Goal: Task Accomplishment & Management: Manage account settings

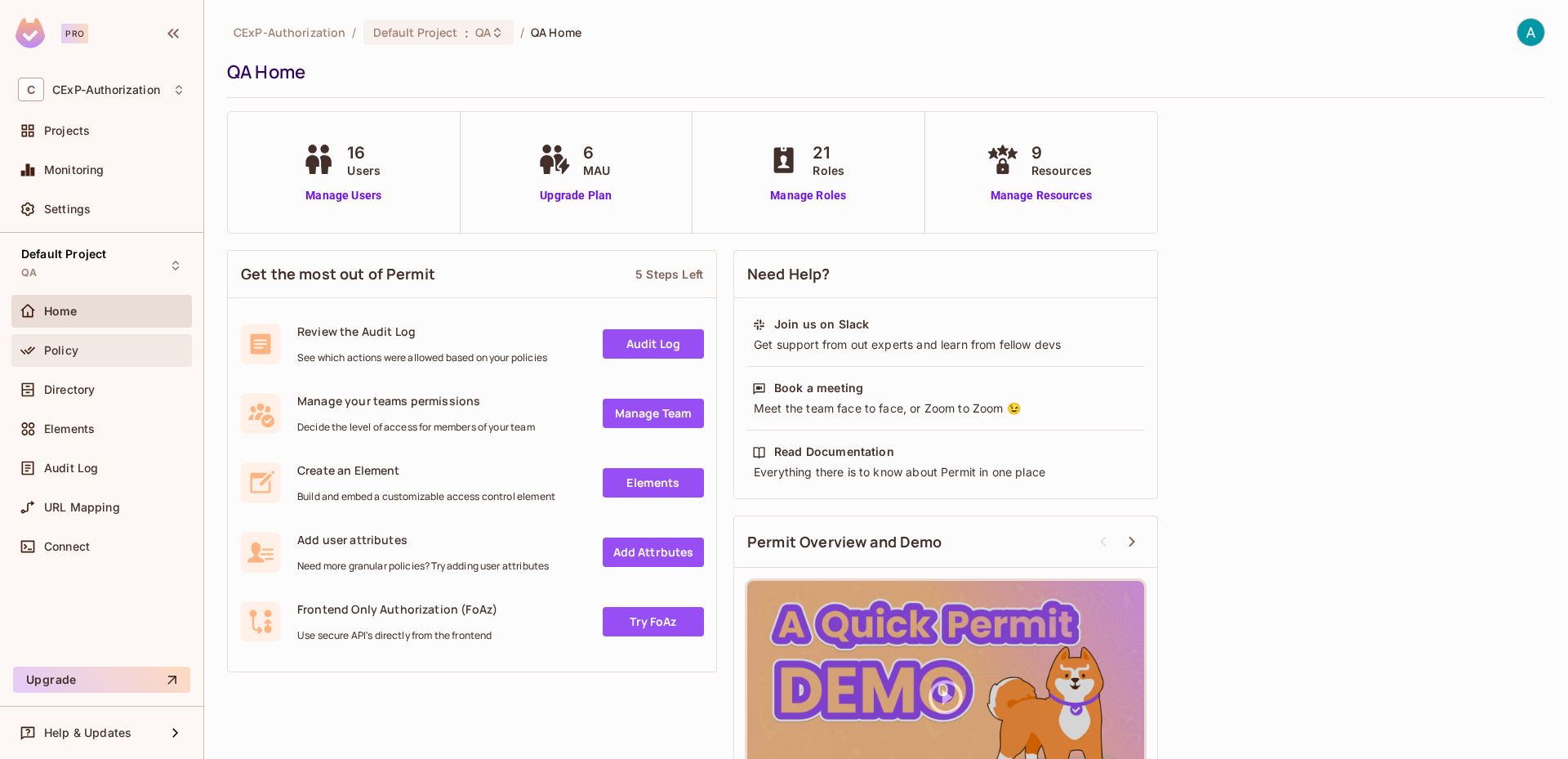
click at [50, 353] on span "Policy" at bounding box center [61, 351] width 34 height 13
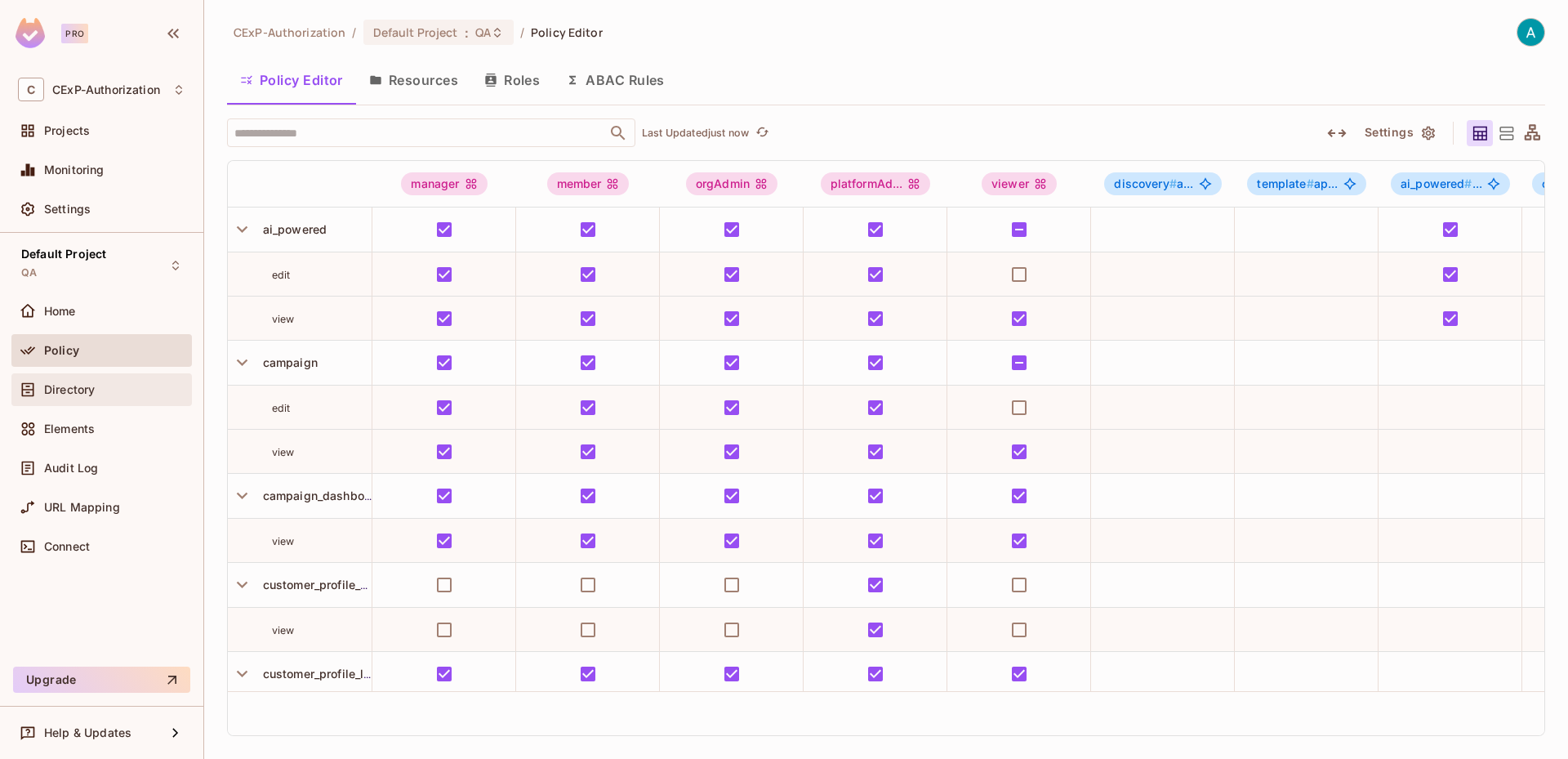
click at [67, 380] on div "Directory" at bounding box center [102, 389] width 167 height 20
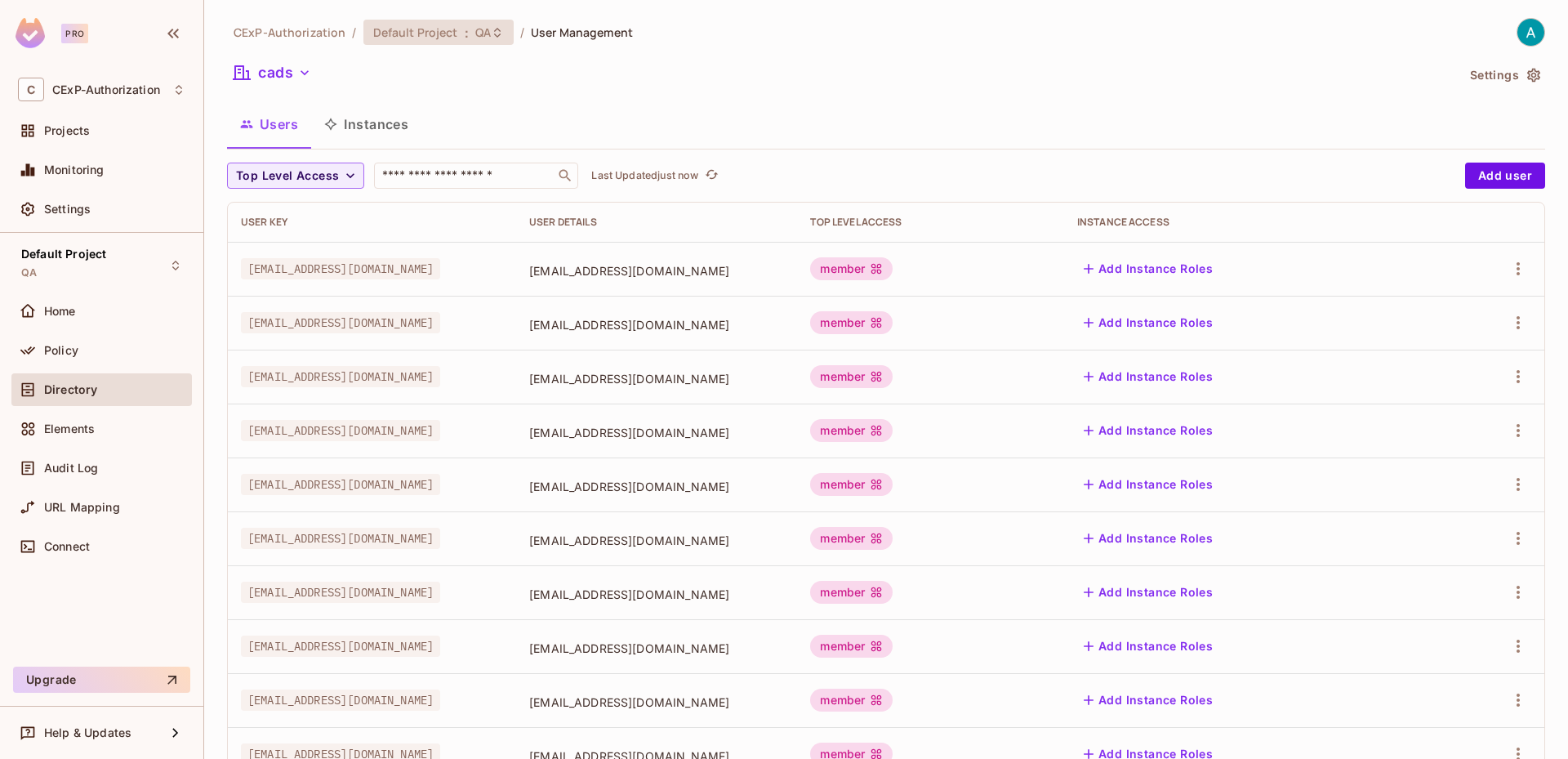
click at [435, 36] on span "Default Project" at bounding box center [415, 32] width 85 height 15
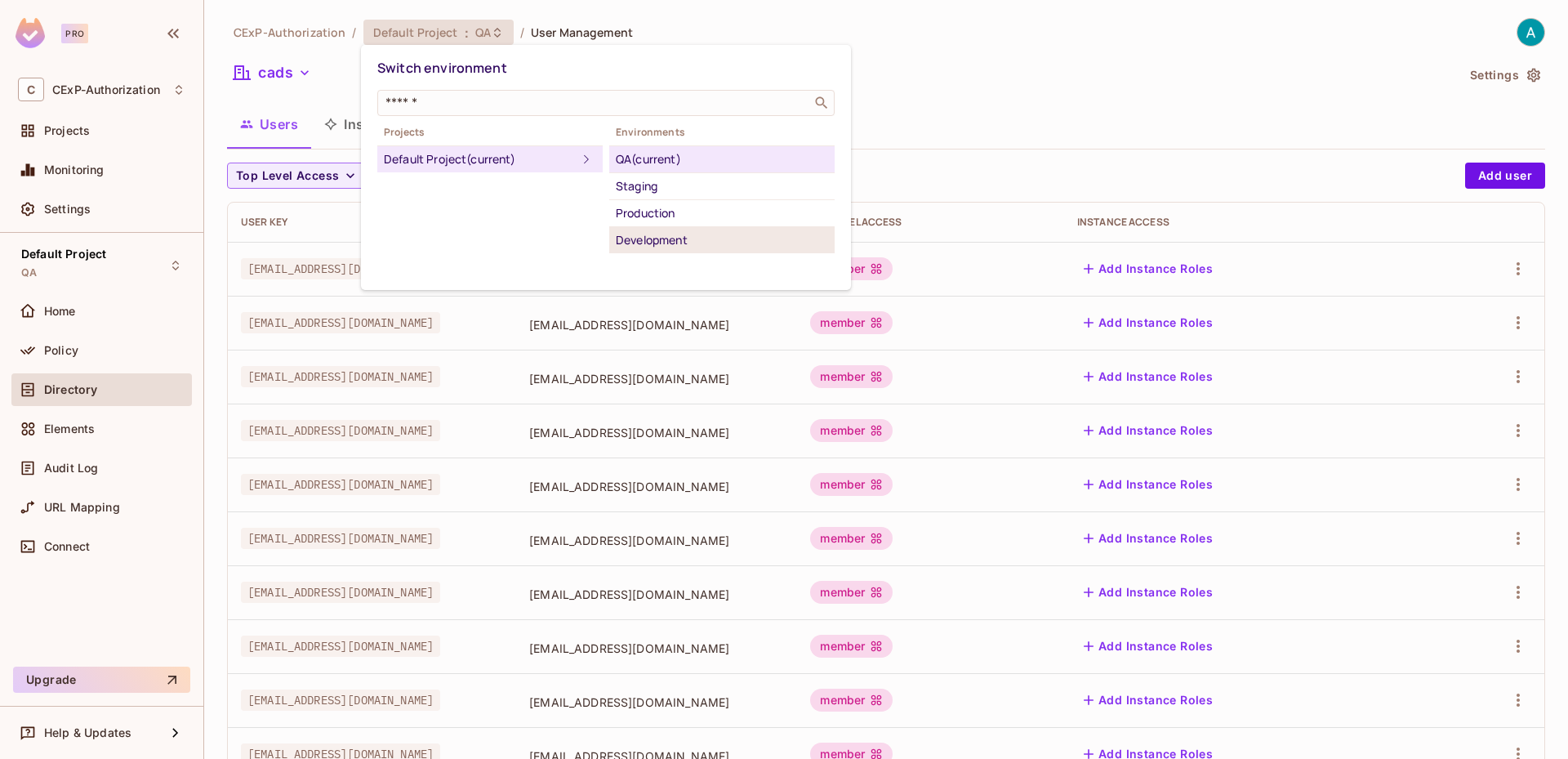
click at [650, 235] on div "Development" at bounding box center [721, 239] width 212 height 20
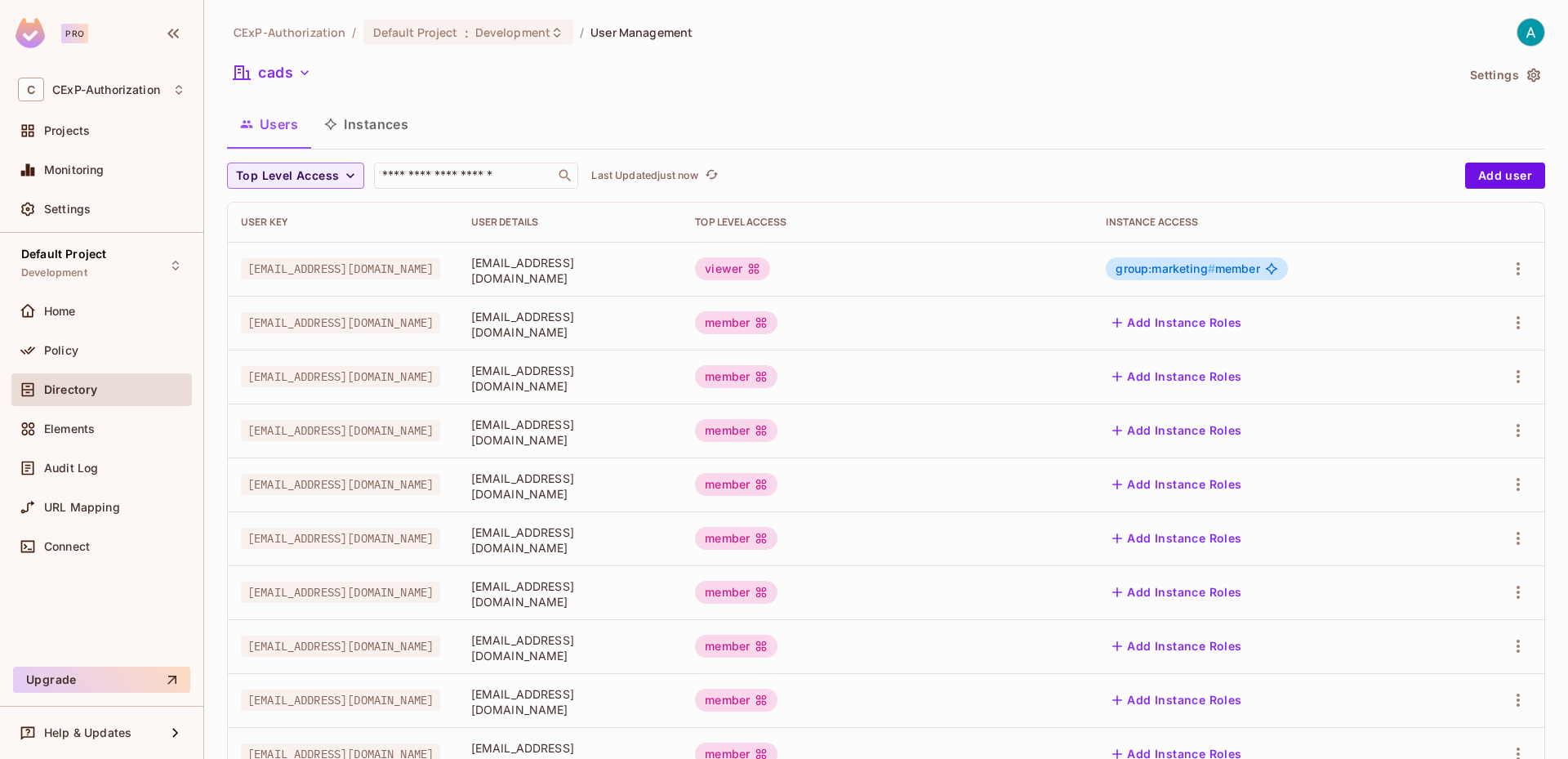
click at [1213, 268] on span "group:marketing #" at bounding box center [1165, 268] width 99 height 14
click at [1243, 273] on span "group:marketing # member" at bounding box center [1187, 269] width 143 height 13
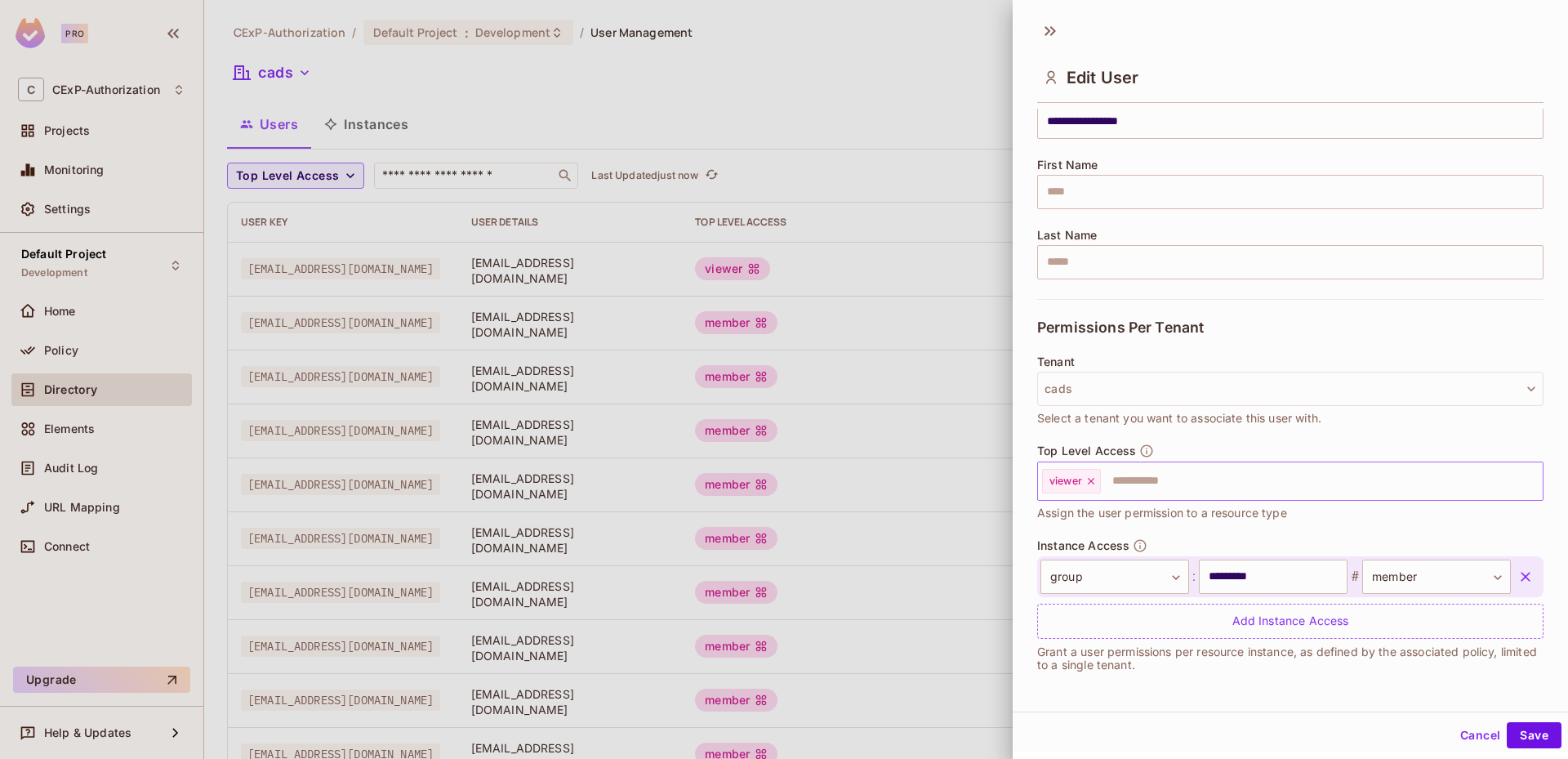
scroll to position [3, 0]
click at [1518, 577] on icon "button" at bounding box center [1525, 574] width 16 height 16
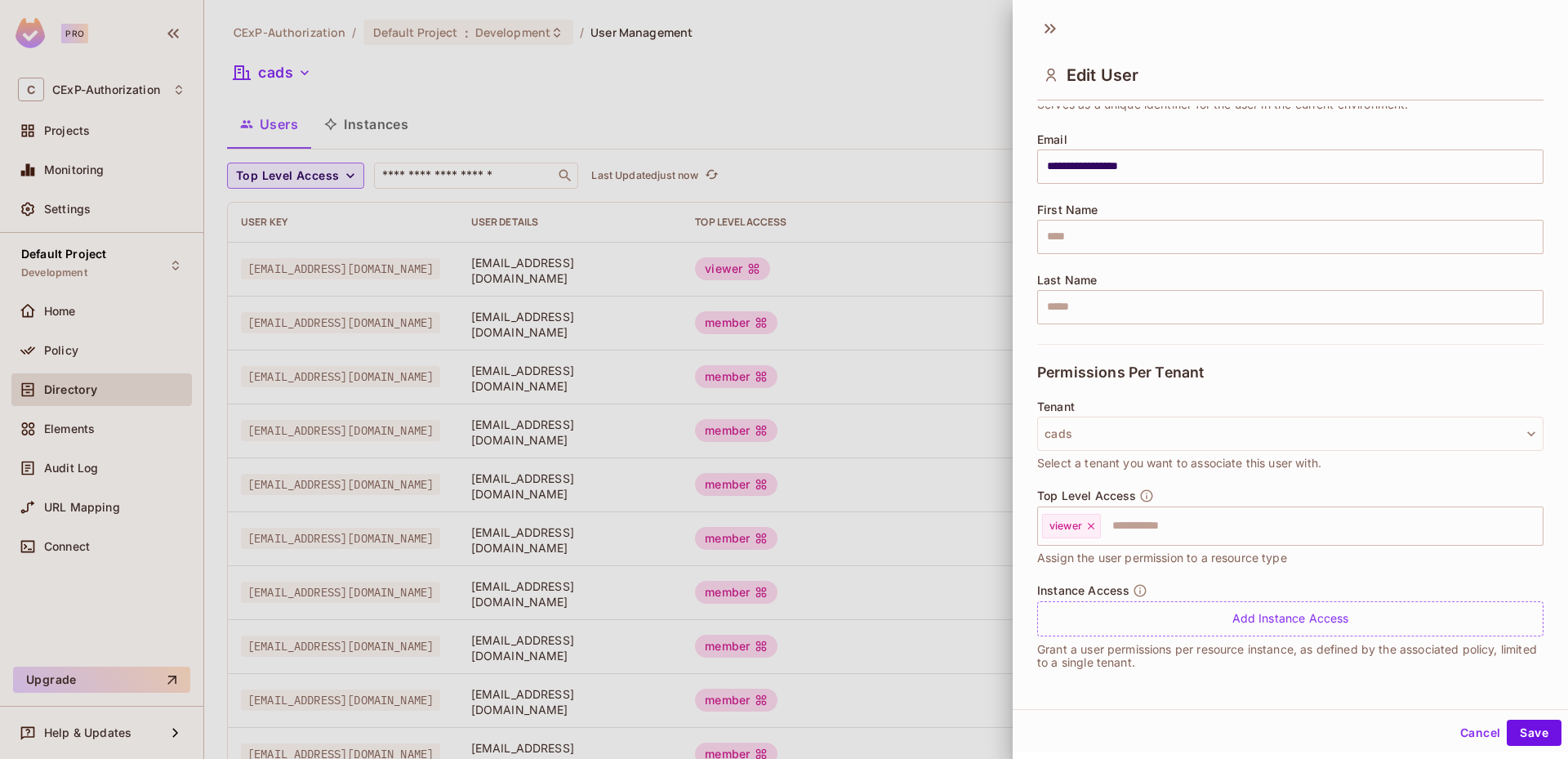
scroll to position [110, 0]
click at [1509, 730] on button "Save" at bounding box center [1535, 732] width 55 height 27
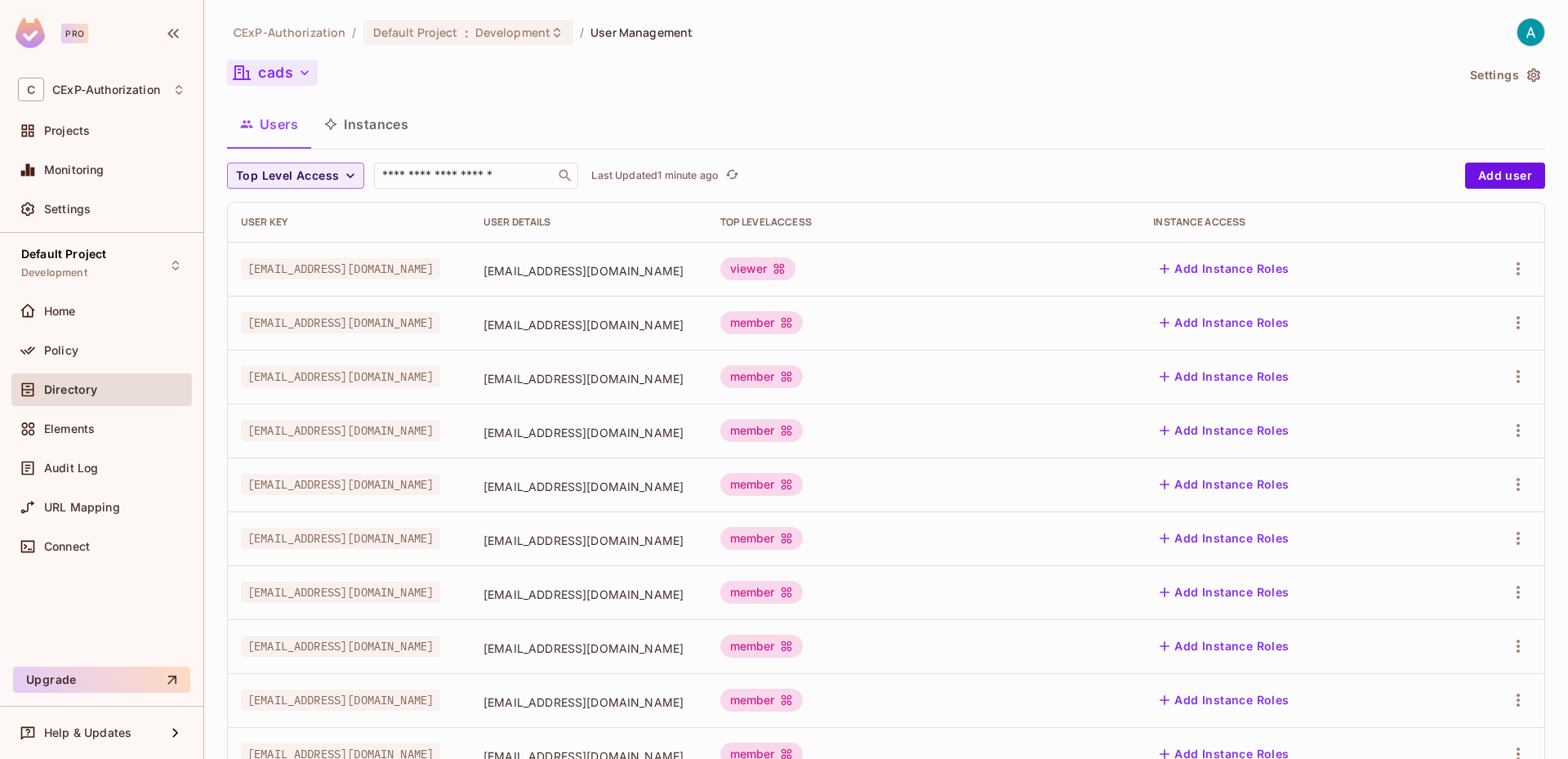
click at [282, 78] on button "cads" at bounding box center [272, 73] width 90 height 27
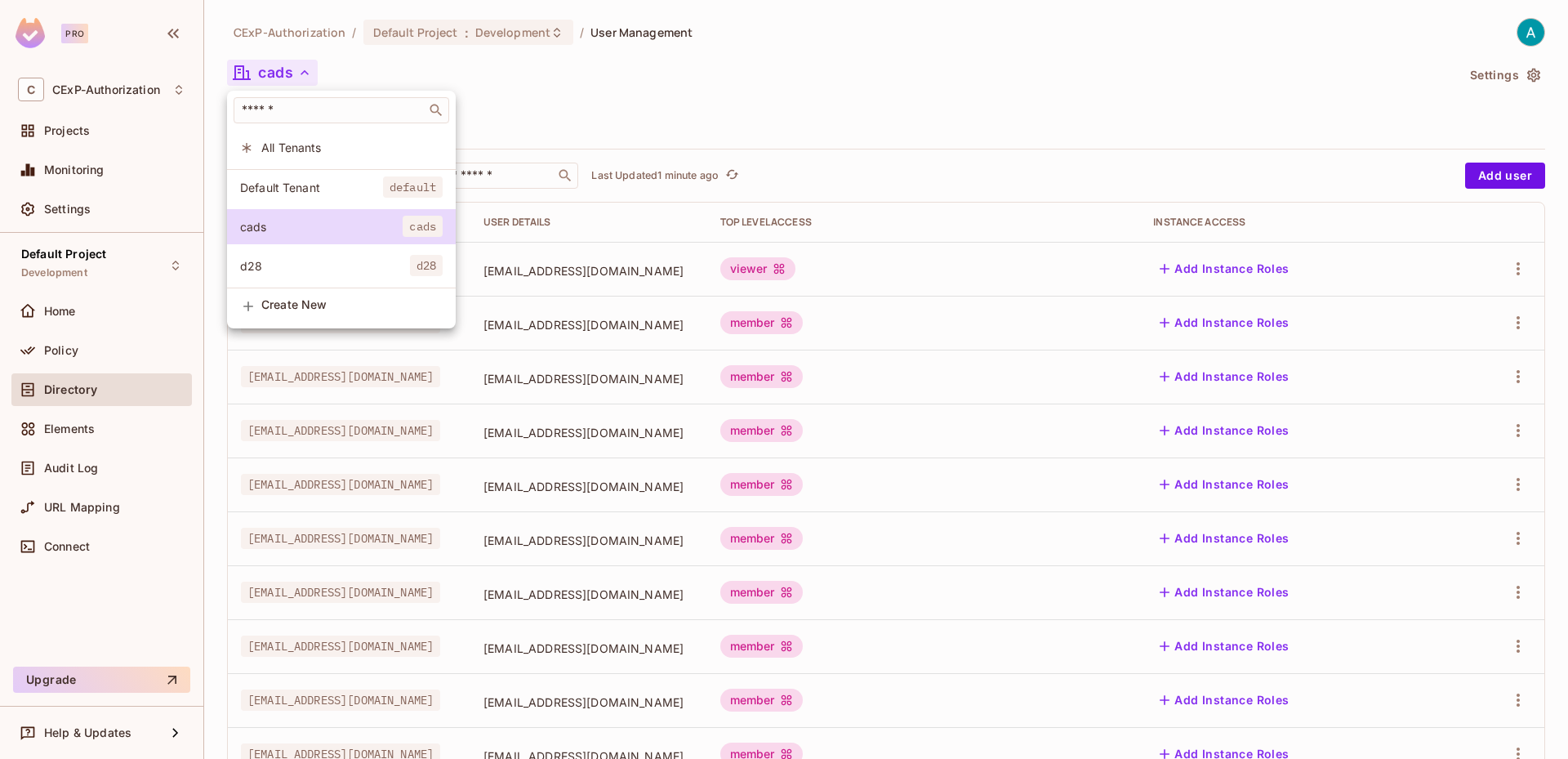
click at [848, 314] on div at bounding box center [784, 379] width 1568 height 759
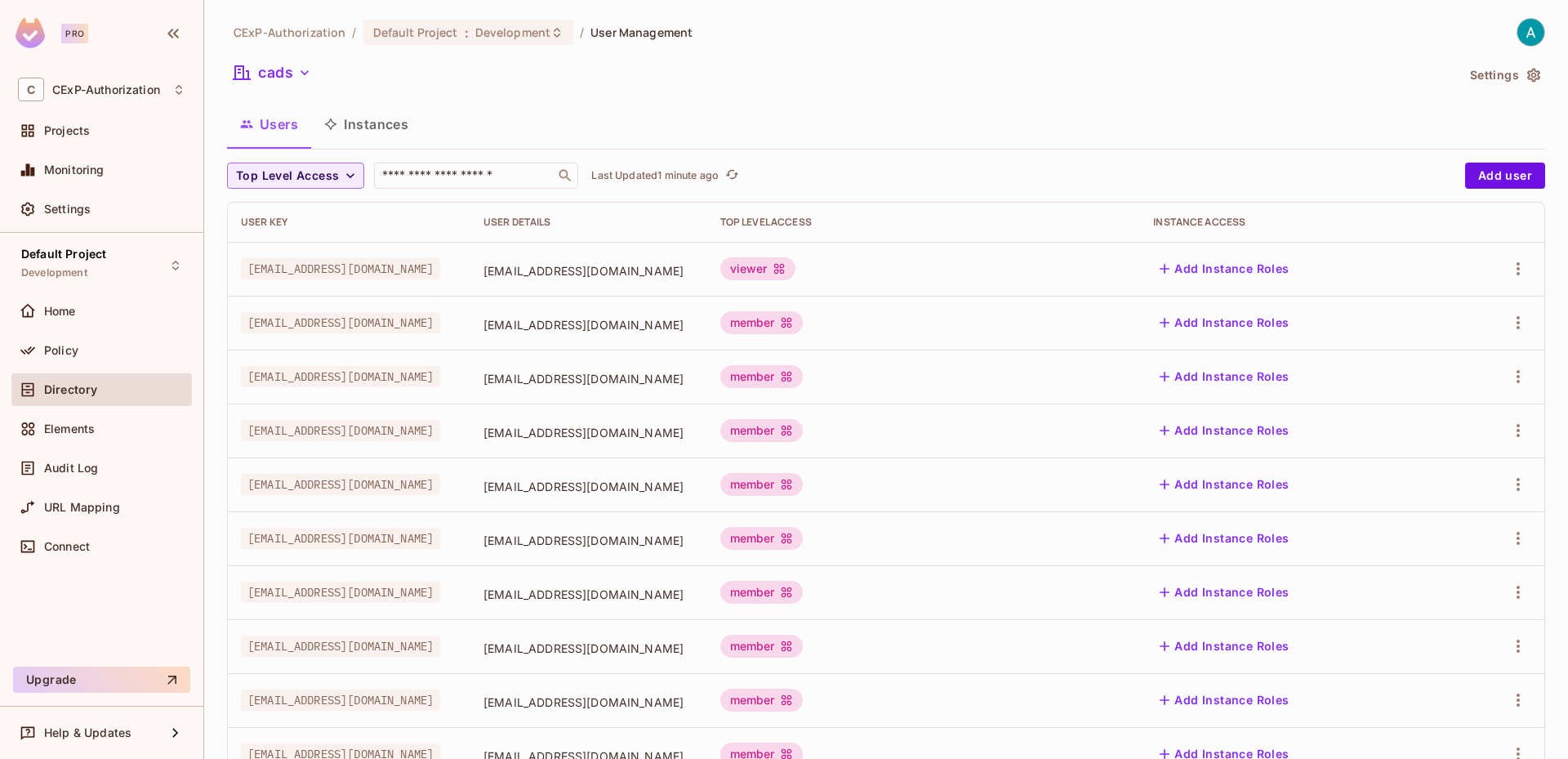
click at [795, 279] on div "viewer" at bounding box center [757, 269] width 75 height 23
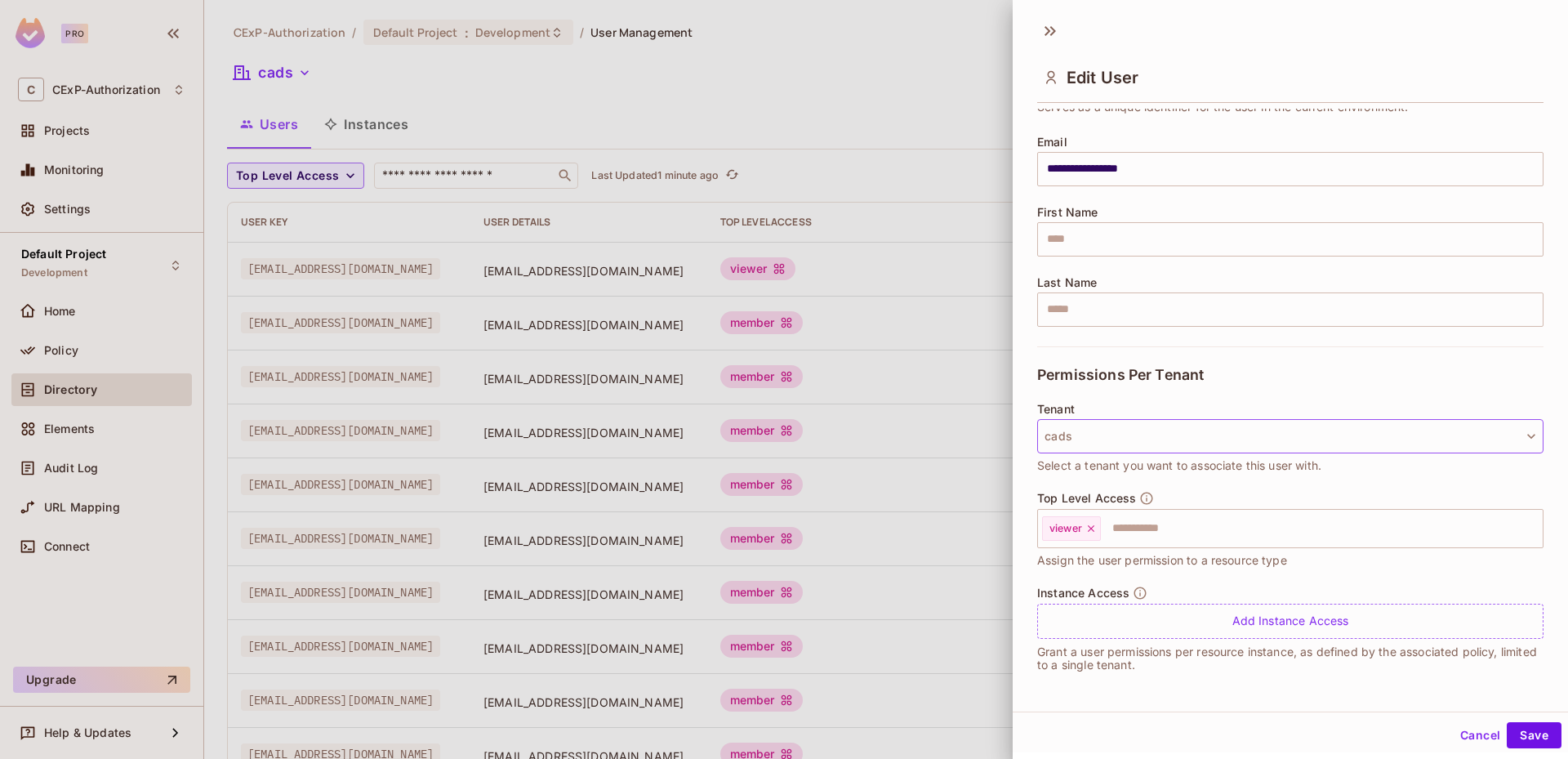
click at [1135, 434] on button "cads" at bounding box center [1291, 436] width 507 height 34
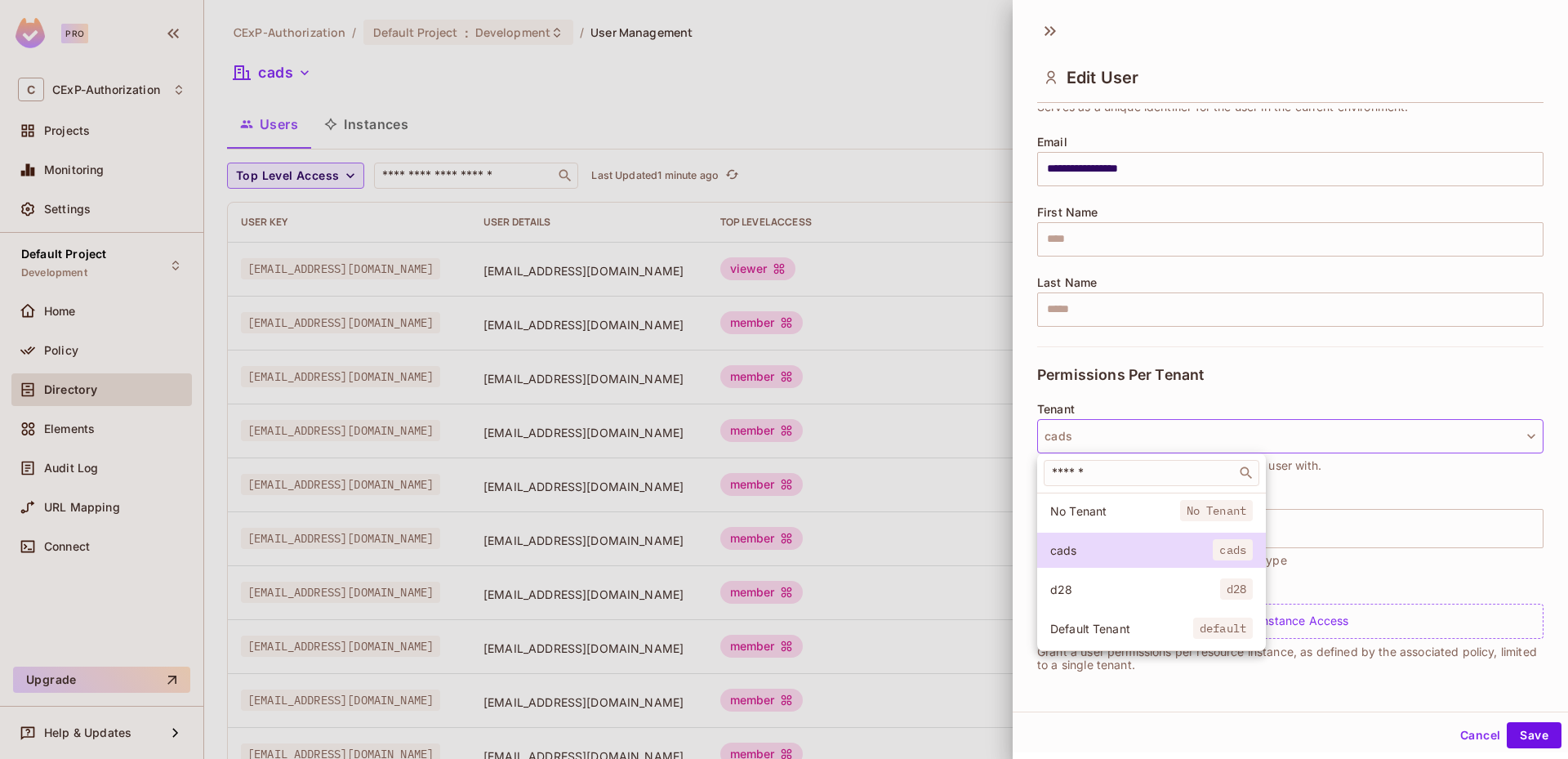
click at [1097, 593] on span "d28" at bounding box center [1135, 589] width 170 height 15
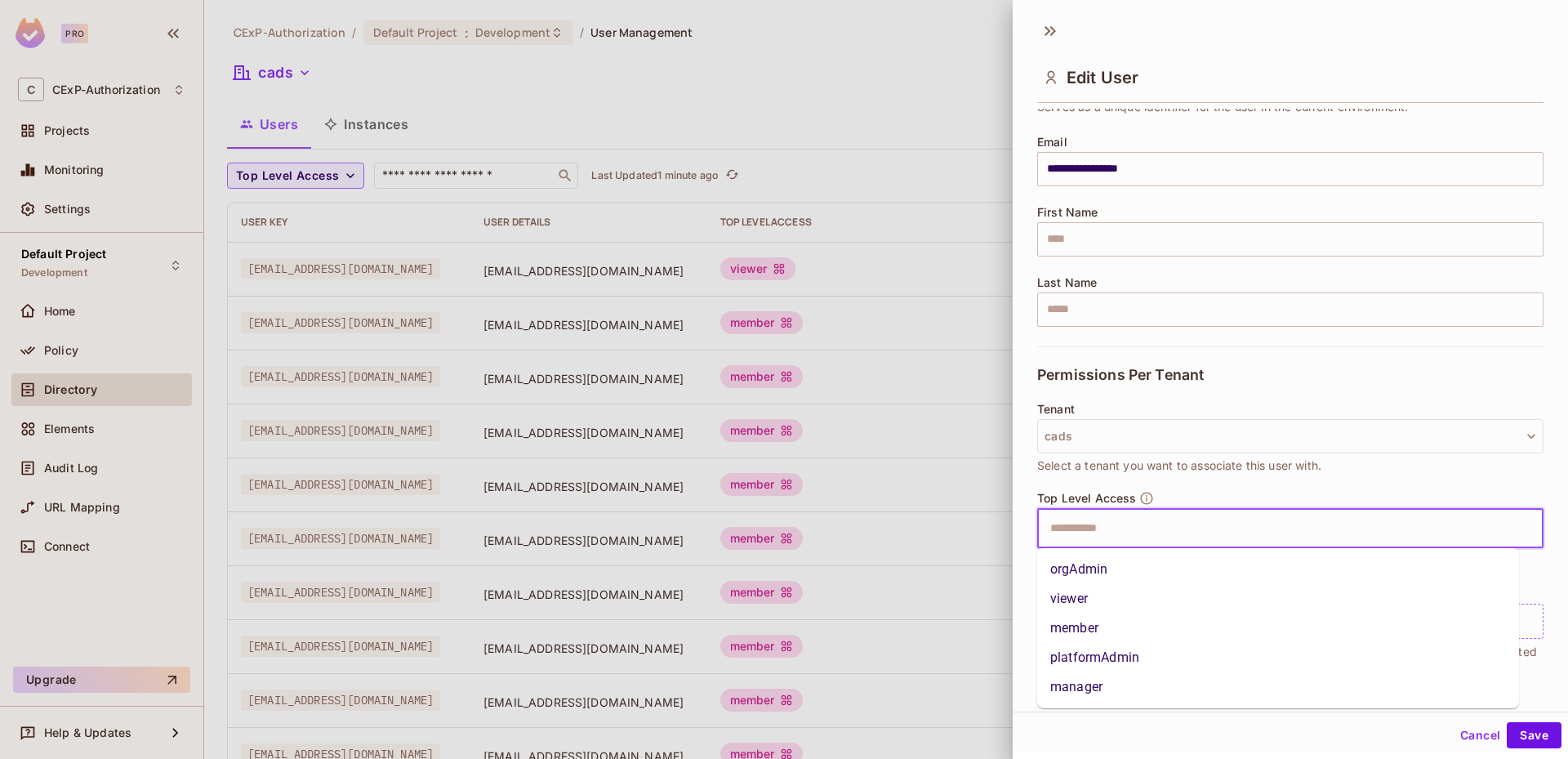
click at [1114, 526] on input "text" at bounding box center [1276, 528] width 471 height 32
click at [1093, 621] on li "member" at bounding box center [1278, 628] width 482 height 29
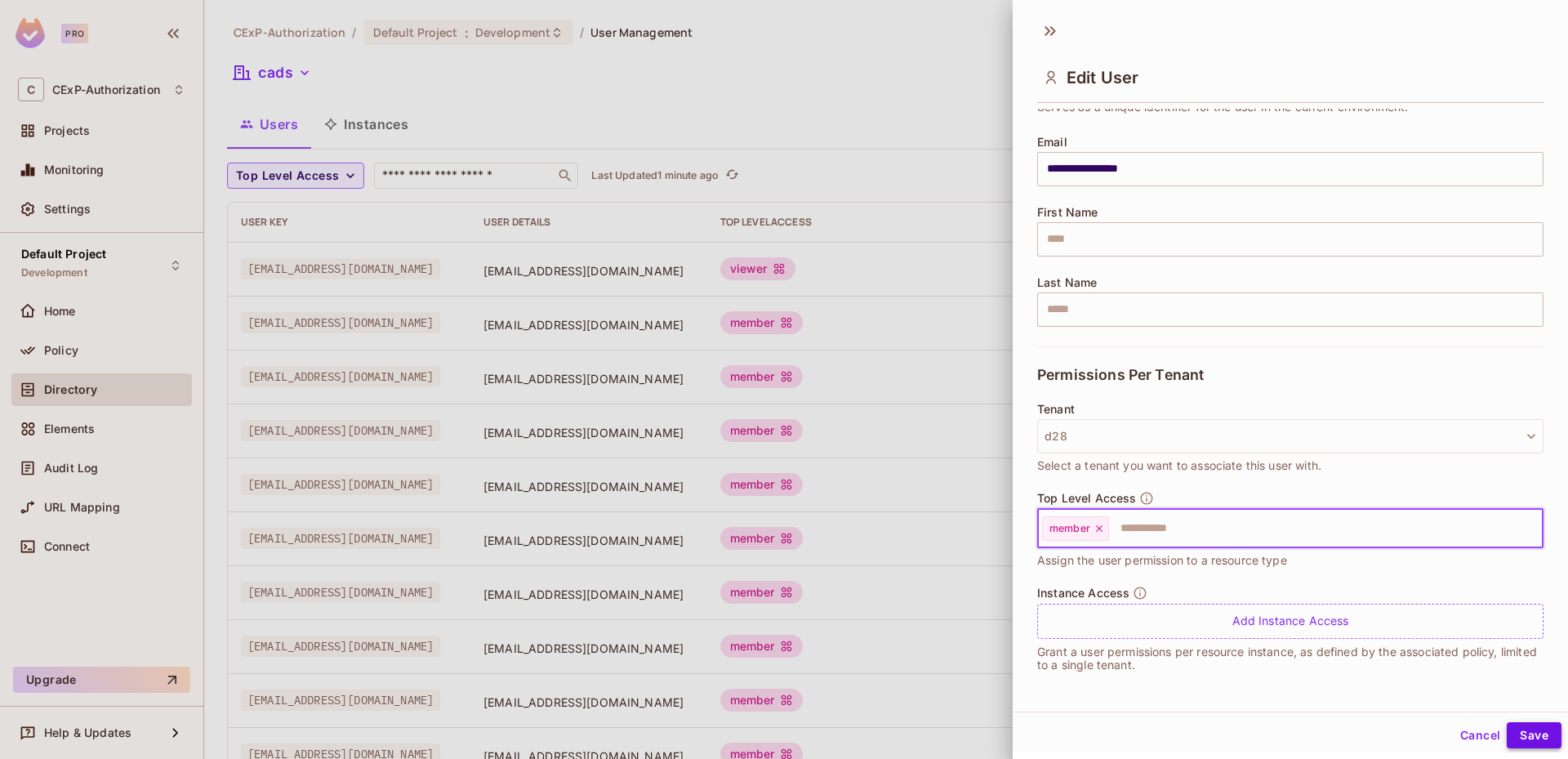
click at [1529, 730] on button "Save" at bounding box center [1535, 735] width 55 height 27
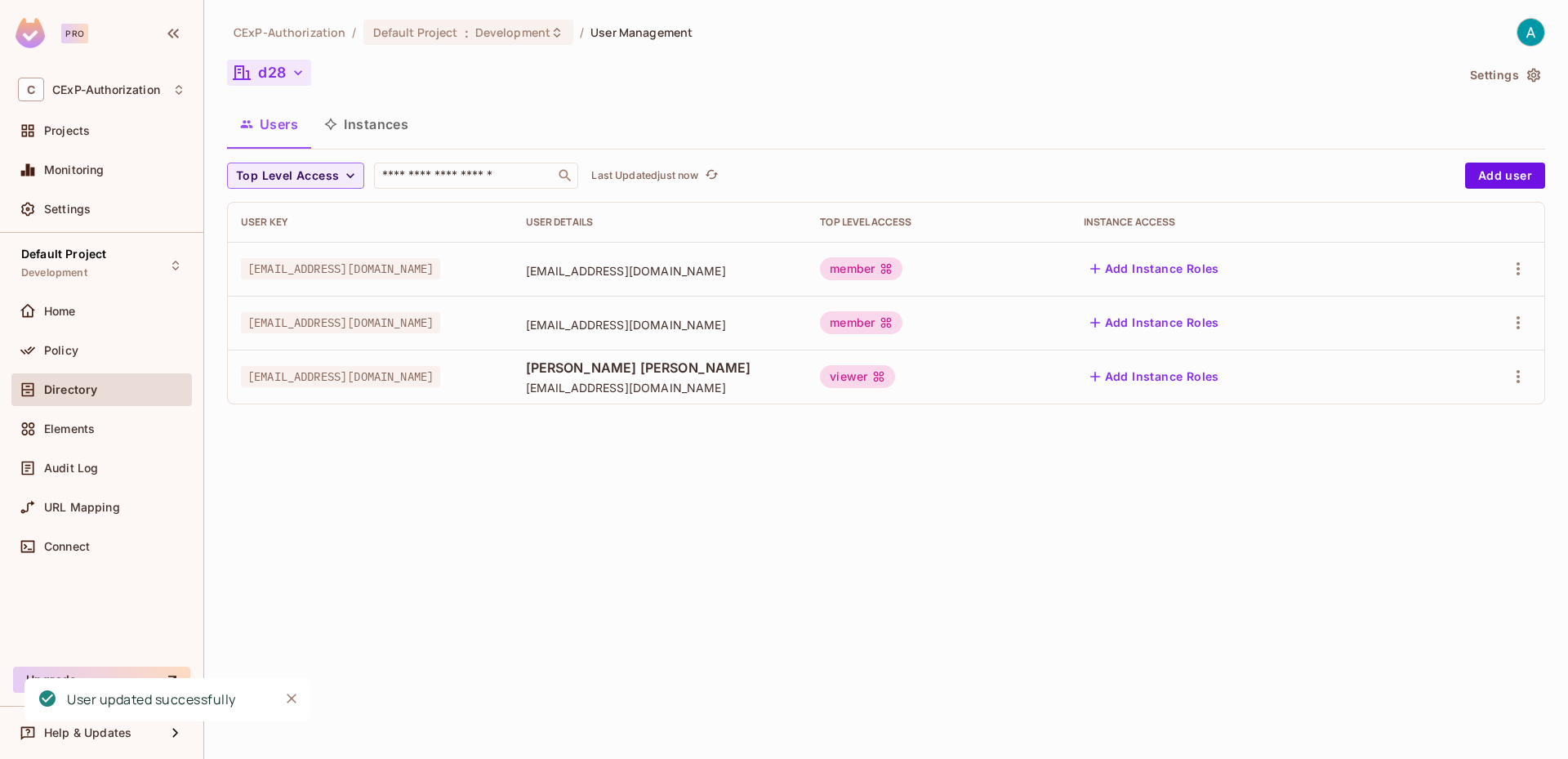
click at [277, 72] on button "d28" at bounding box center [269, 73] width 85 height 27
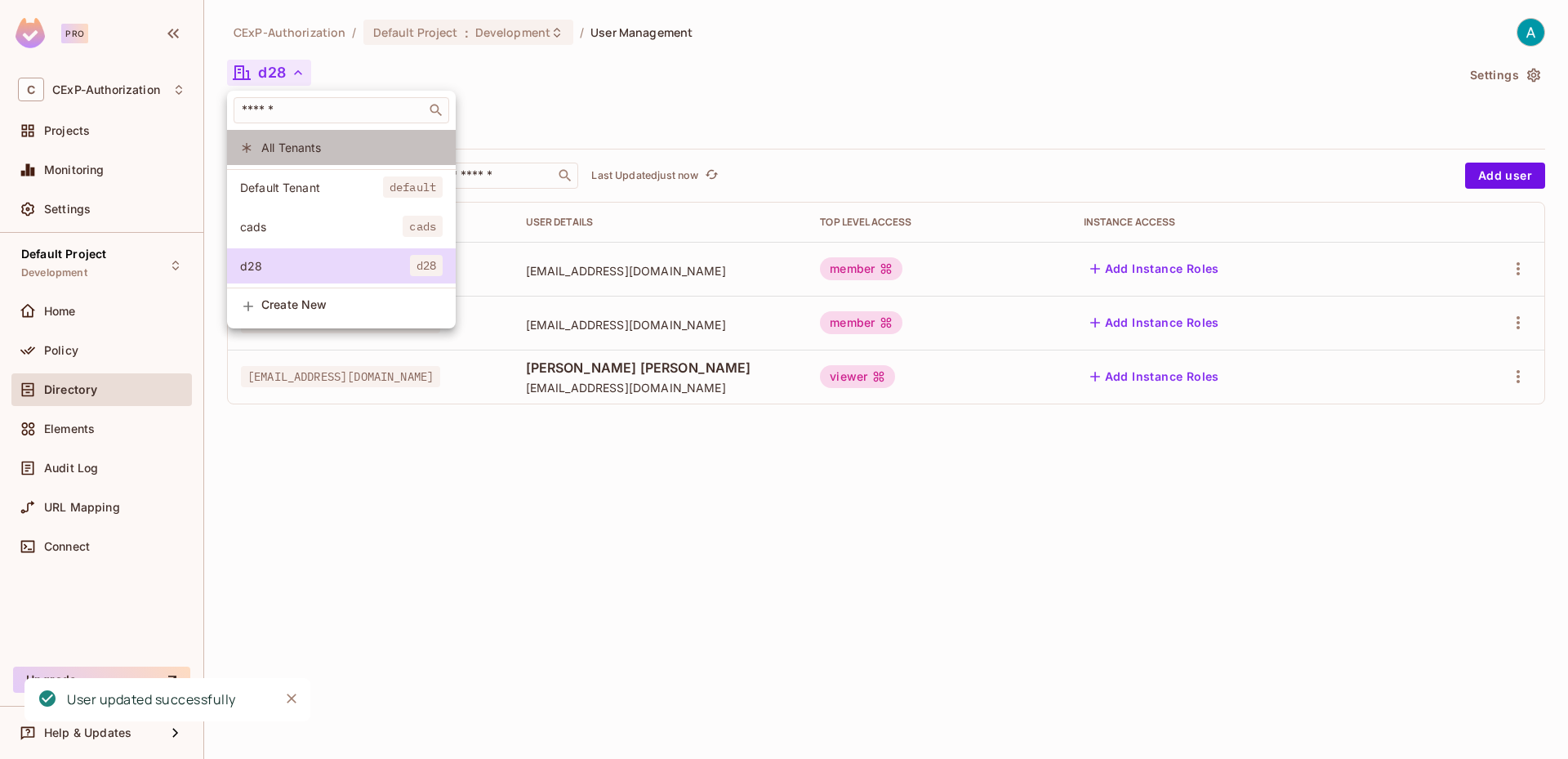
click at [297, 161] on li "All Tenants" at bounding box center [341, 147] width 229 height 35
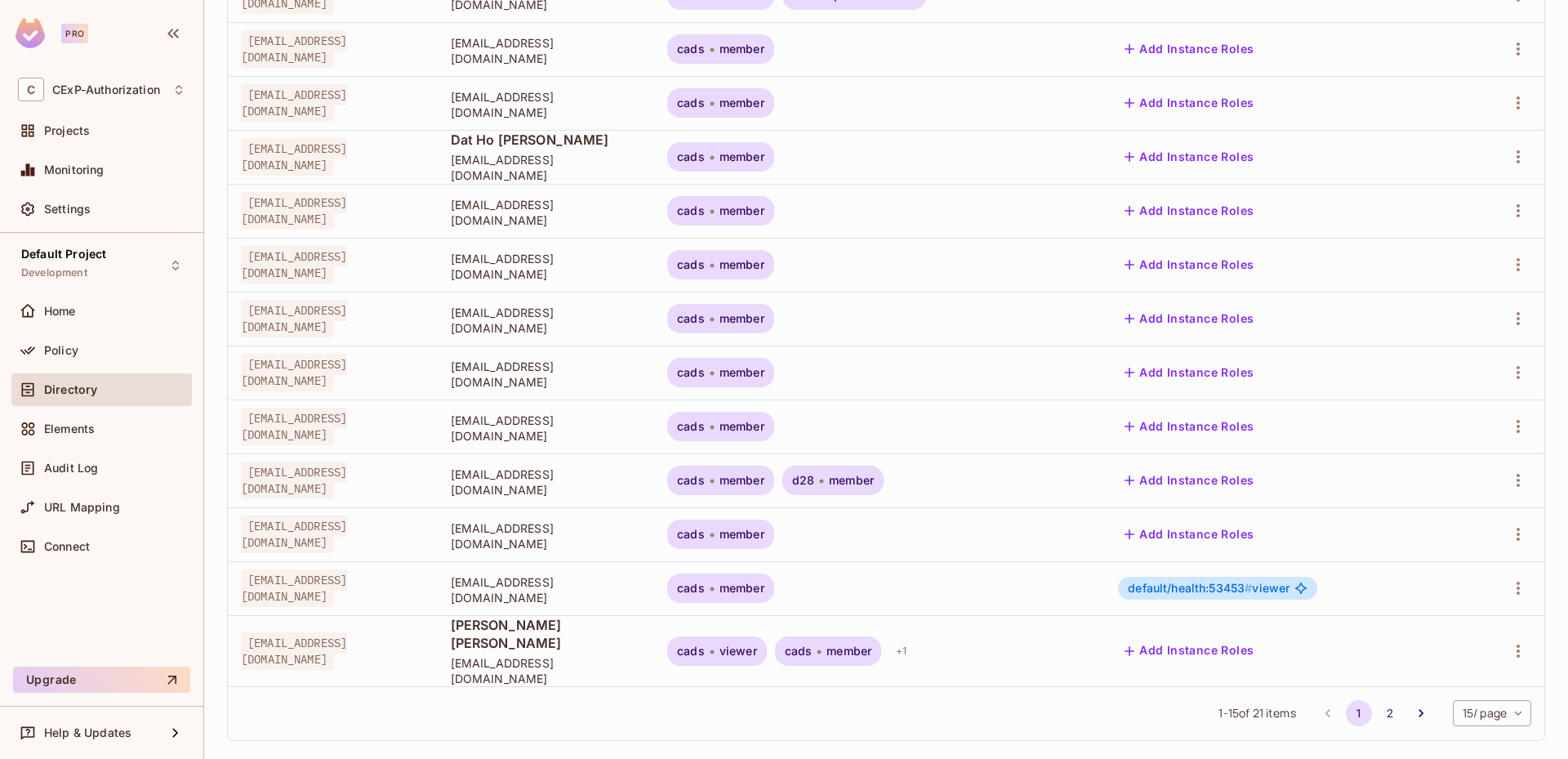
scroll to position [382, 0]
click at [1244, 591] on span "default/health:53453 #" at bounding box center [1190, 586] width 124 height 14
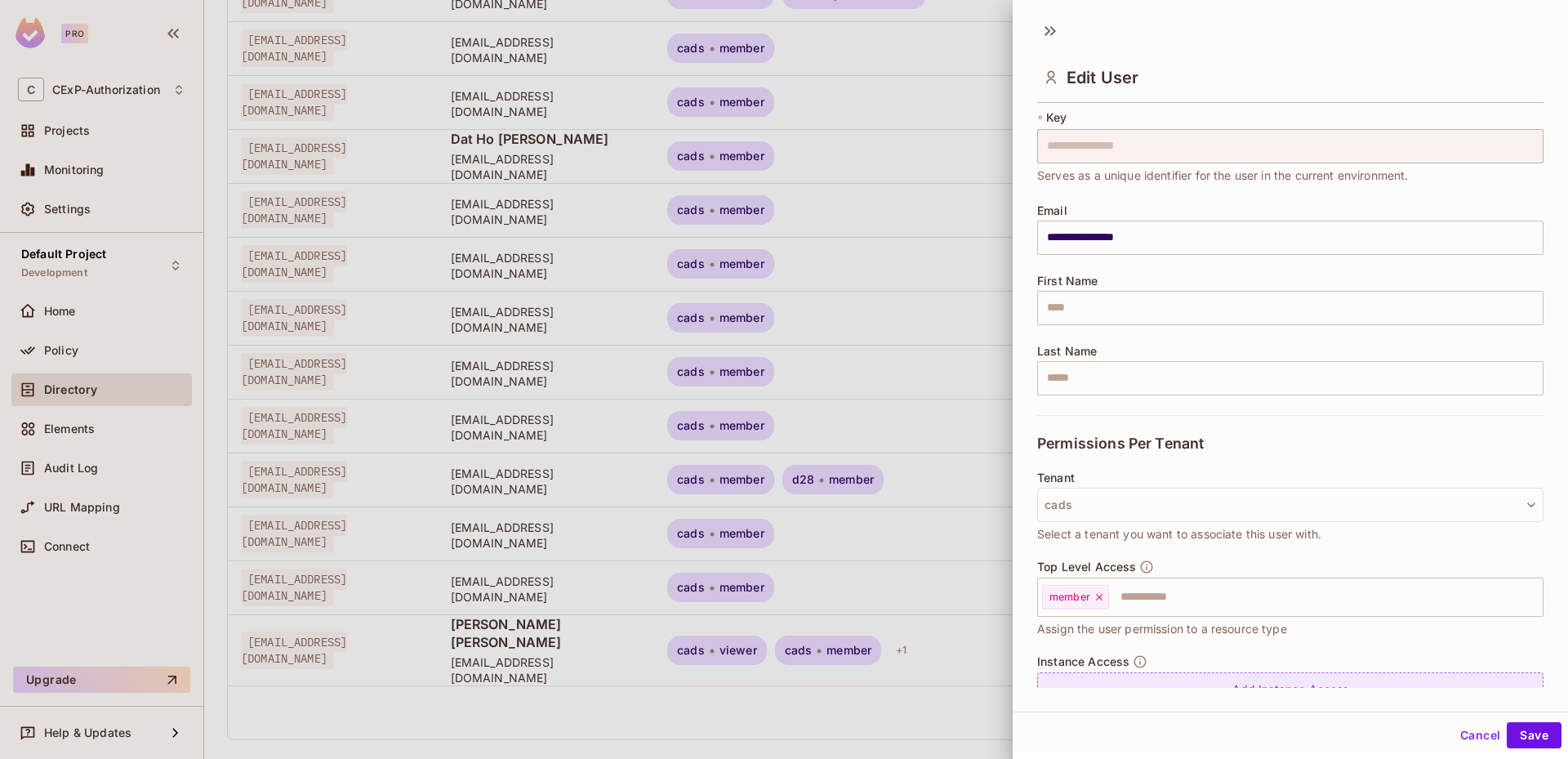
scroll to position [82, 0]
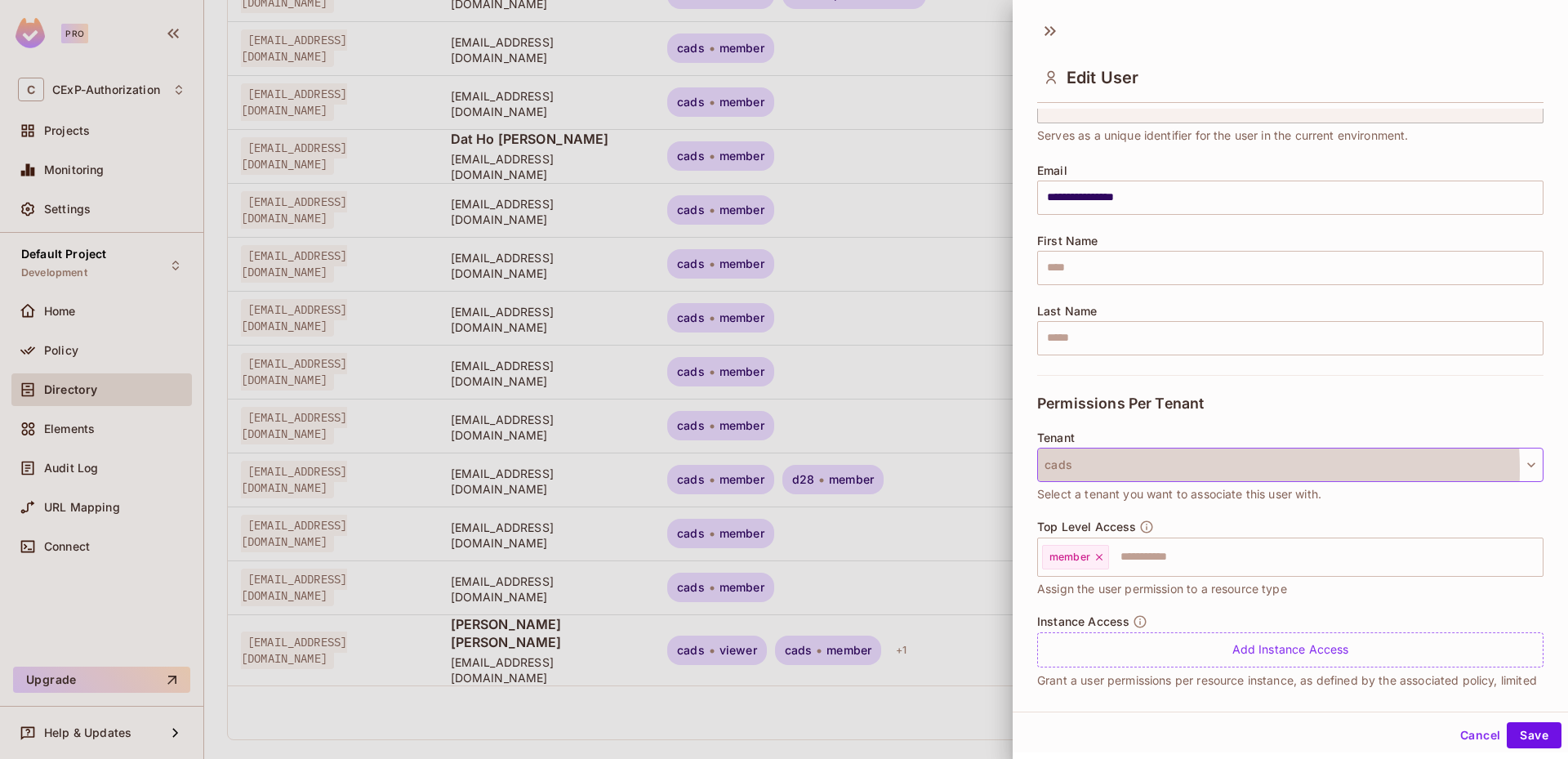
click at [1166, 469] on button "cads" at bounding box center [1291, 465] width 507 height 34
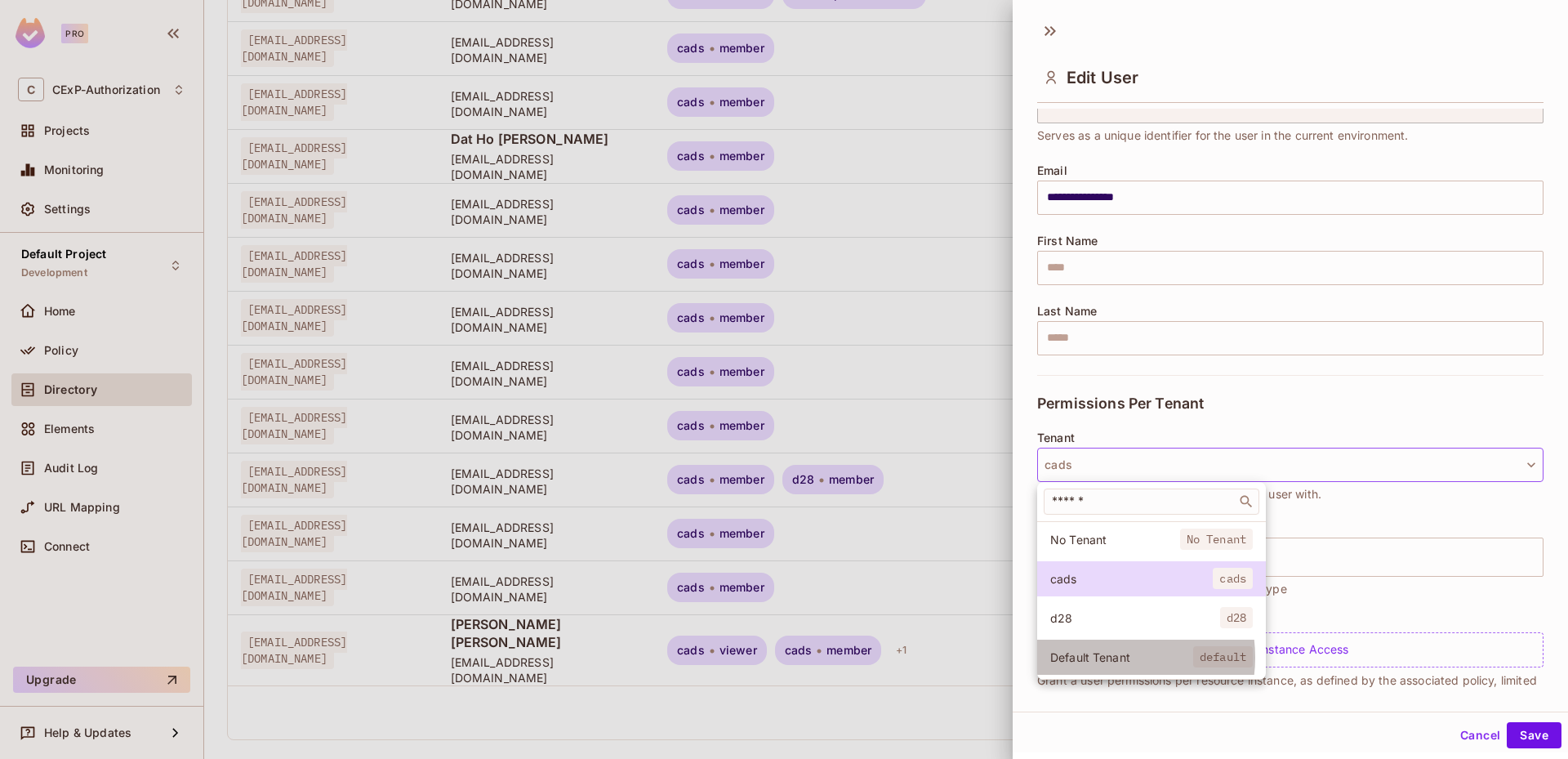
click at [1110, 657] on span "Default Tenant" at bounding box center [1121, 656] width 143 height 15
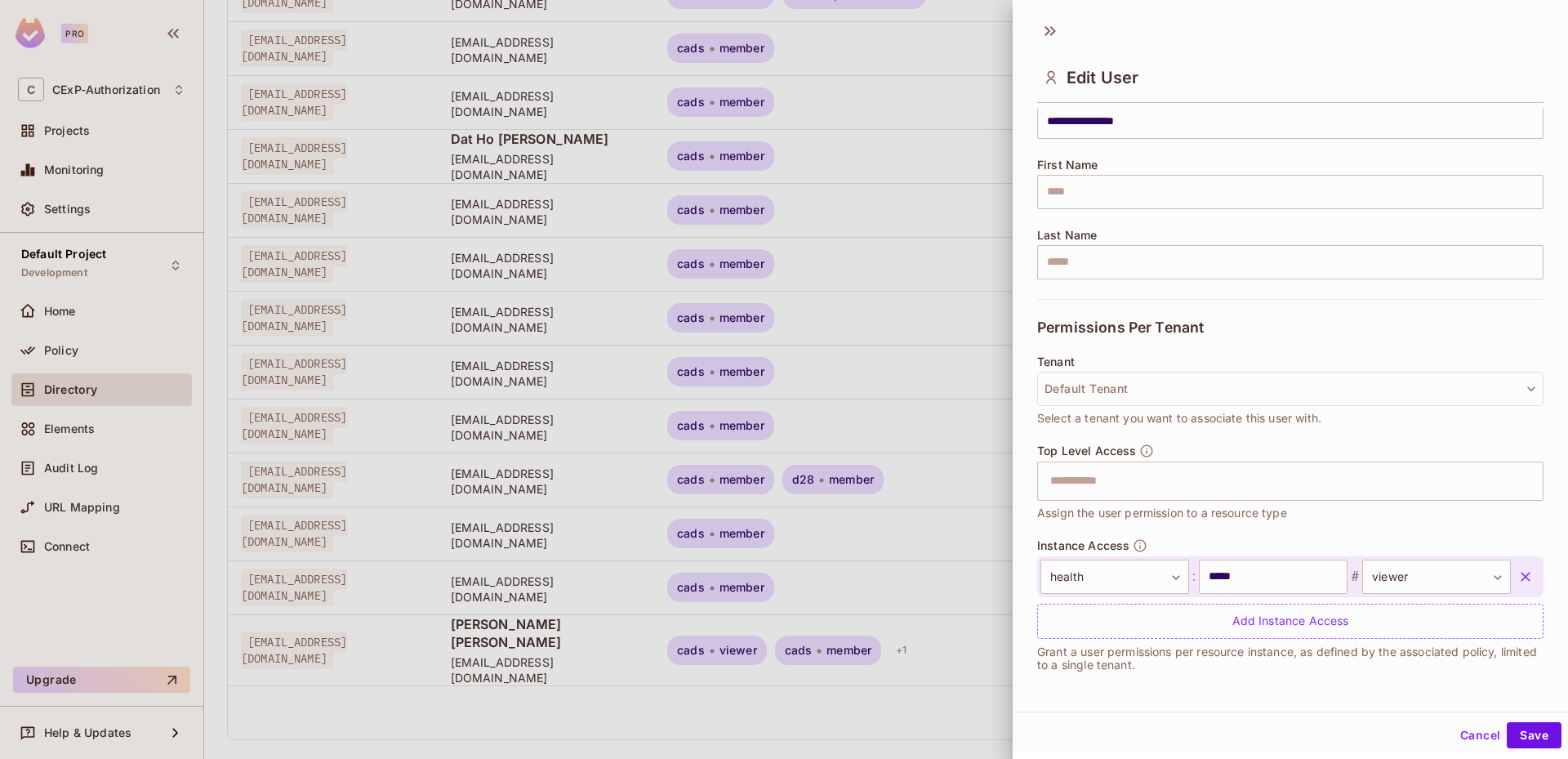
click at [1518, 579] on icon "button" at bounding box center [1525, 576] width 16 height 16
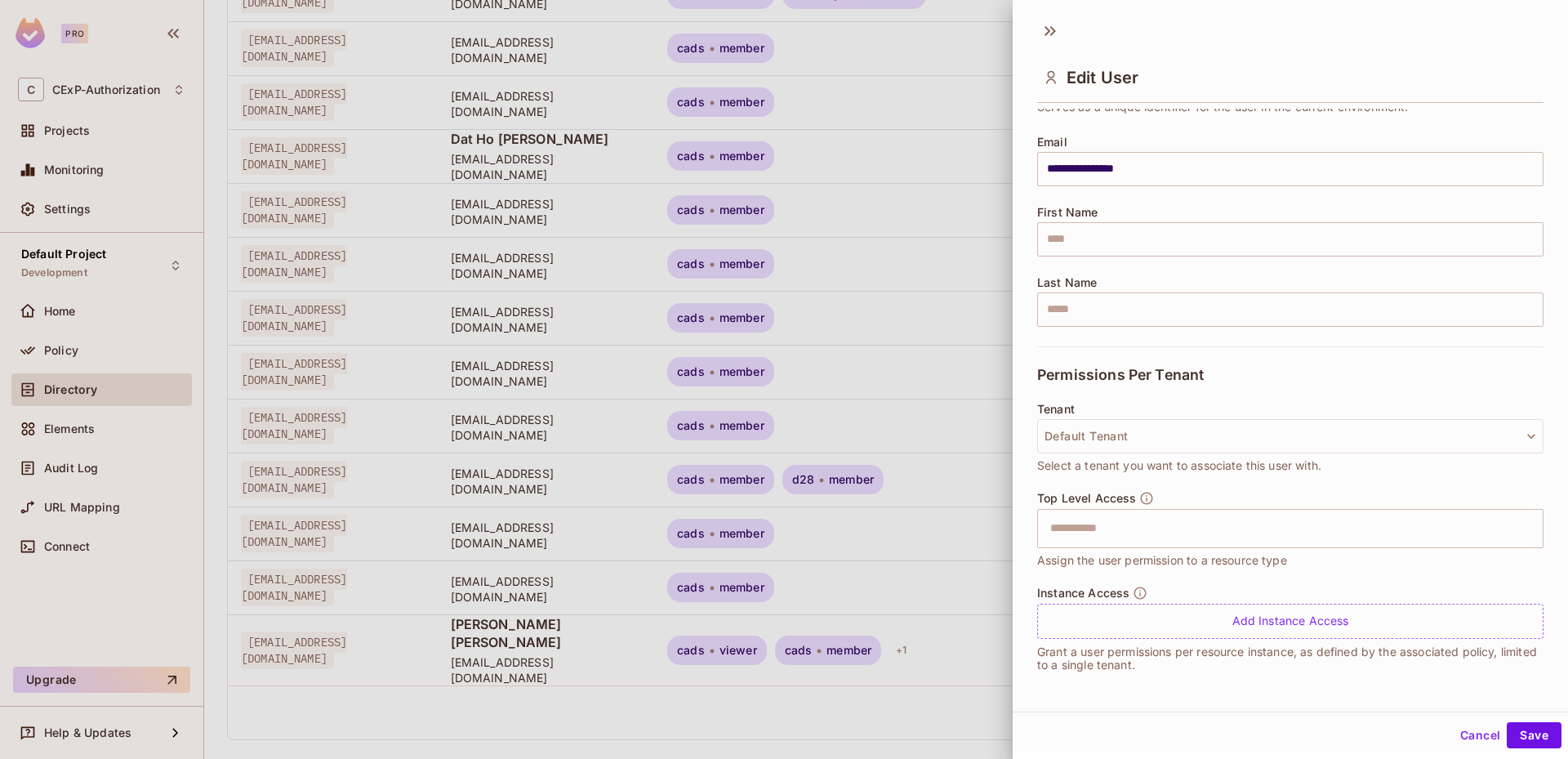
scroll to position [110, 0]
click at [1515, 730] on button "Save" at bounding box center [1535, 735] width 55 height 27
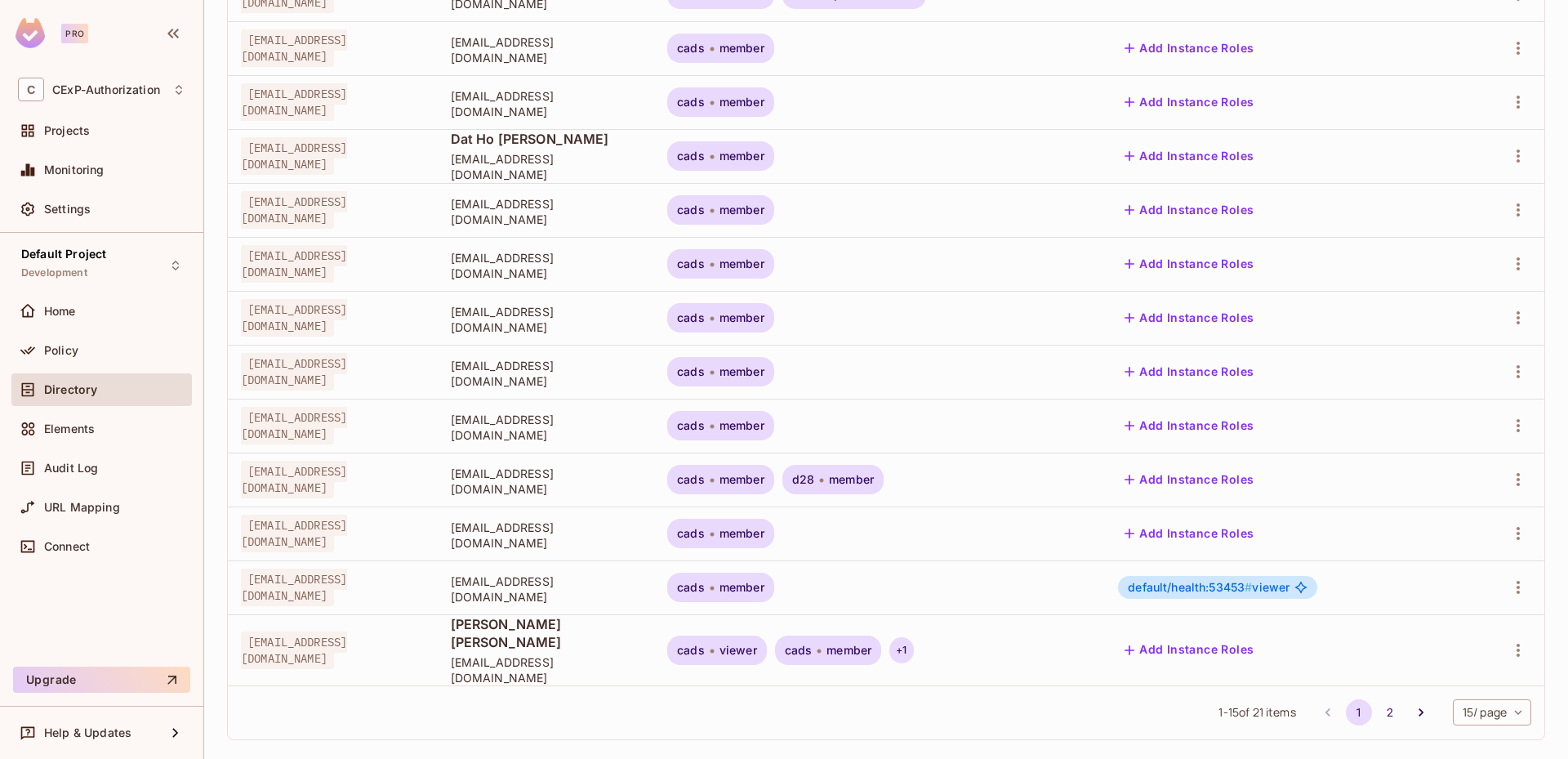
click at [913, 643] on div "+ 1" at bounding box center [901, 650] width 24 height 27
click at [852, 707] on div at bounding box center [784, 379] width 1568 height 759
click at [1377, 699] on button "2" at bounding box center [1390, 712] width 27 height 27
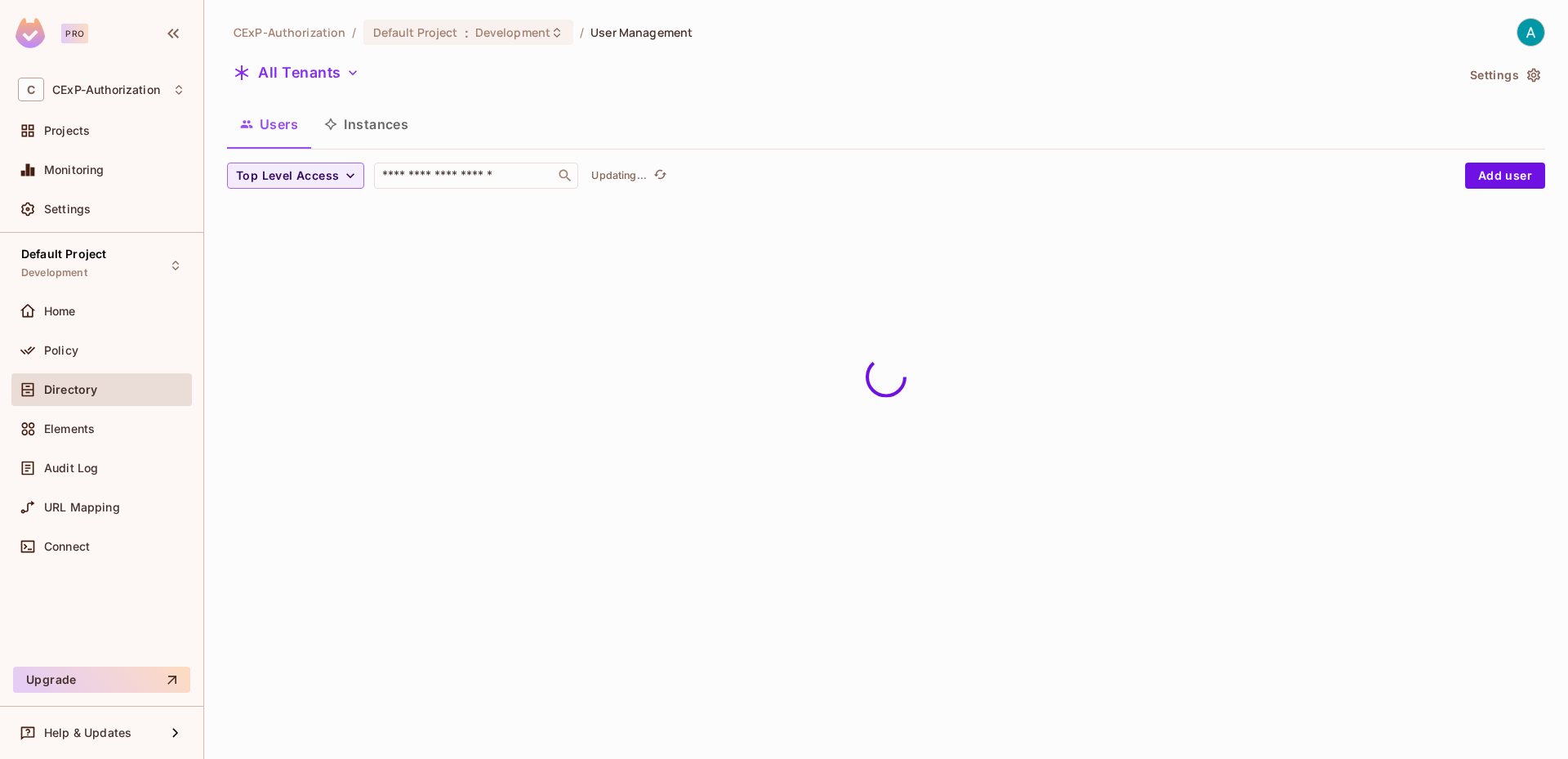
scroll to position [0, 0]
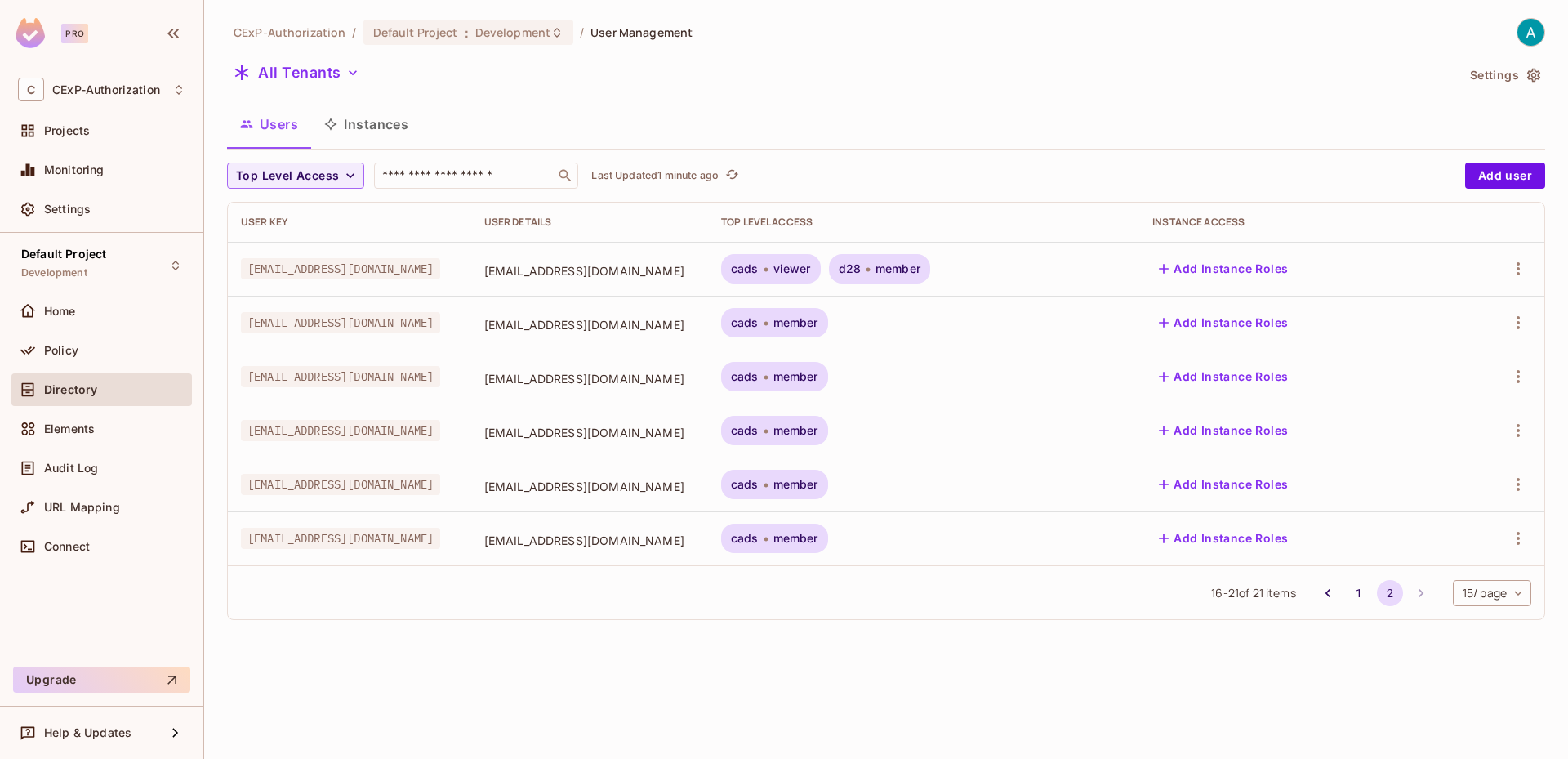
click at [922, 277] on div "d28 member" at bounding box center [879, 268] width 102 height 29
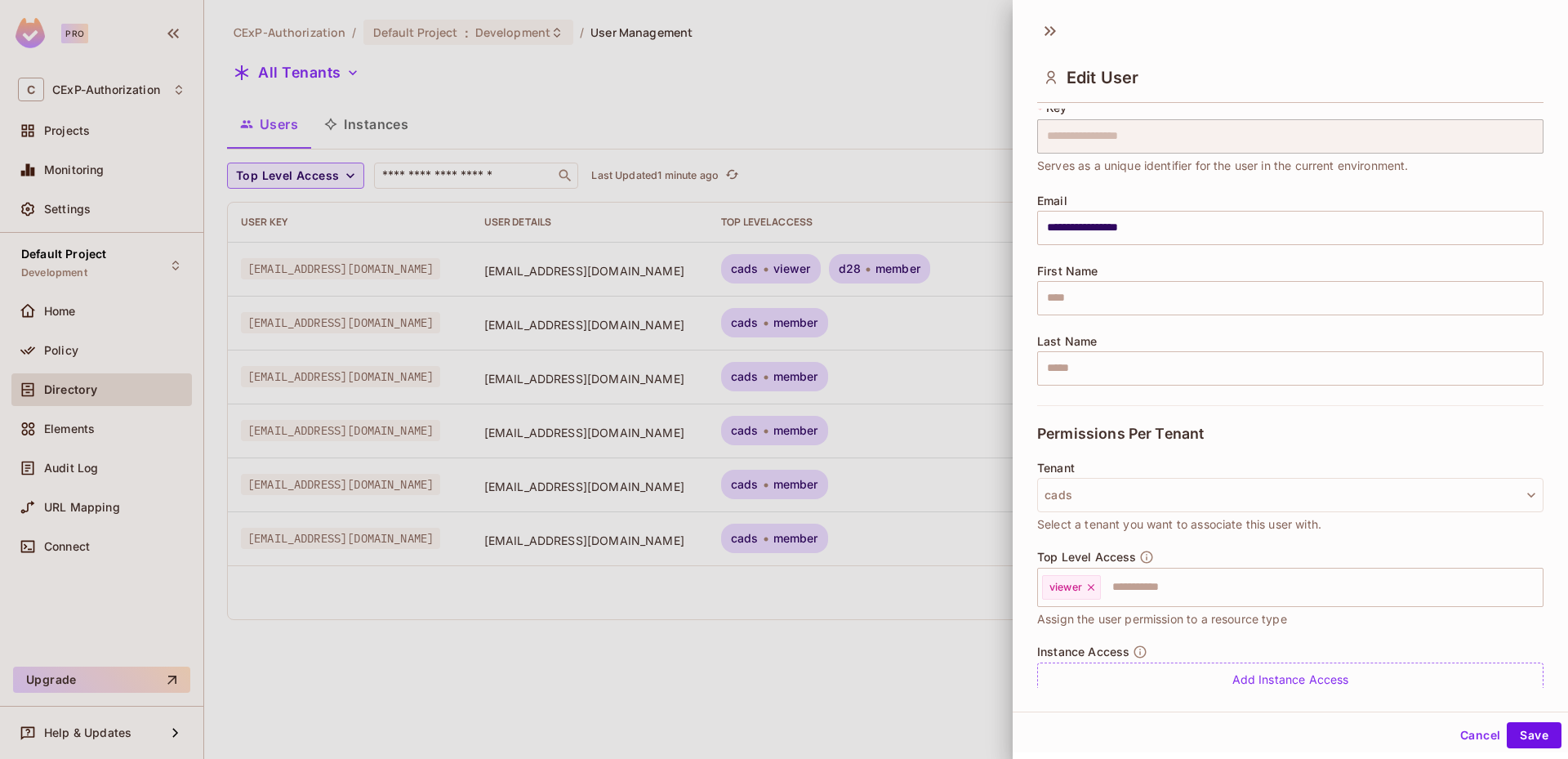
scroll to position [110, 0]
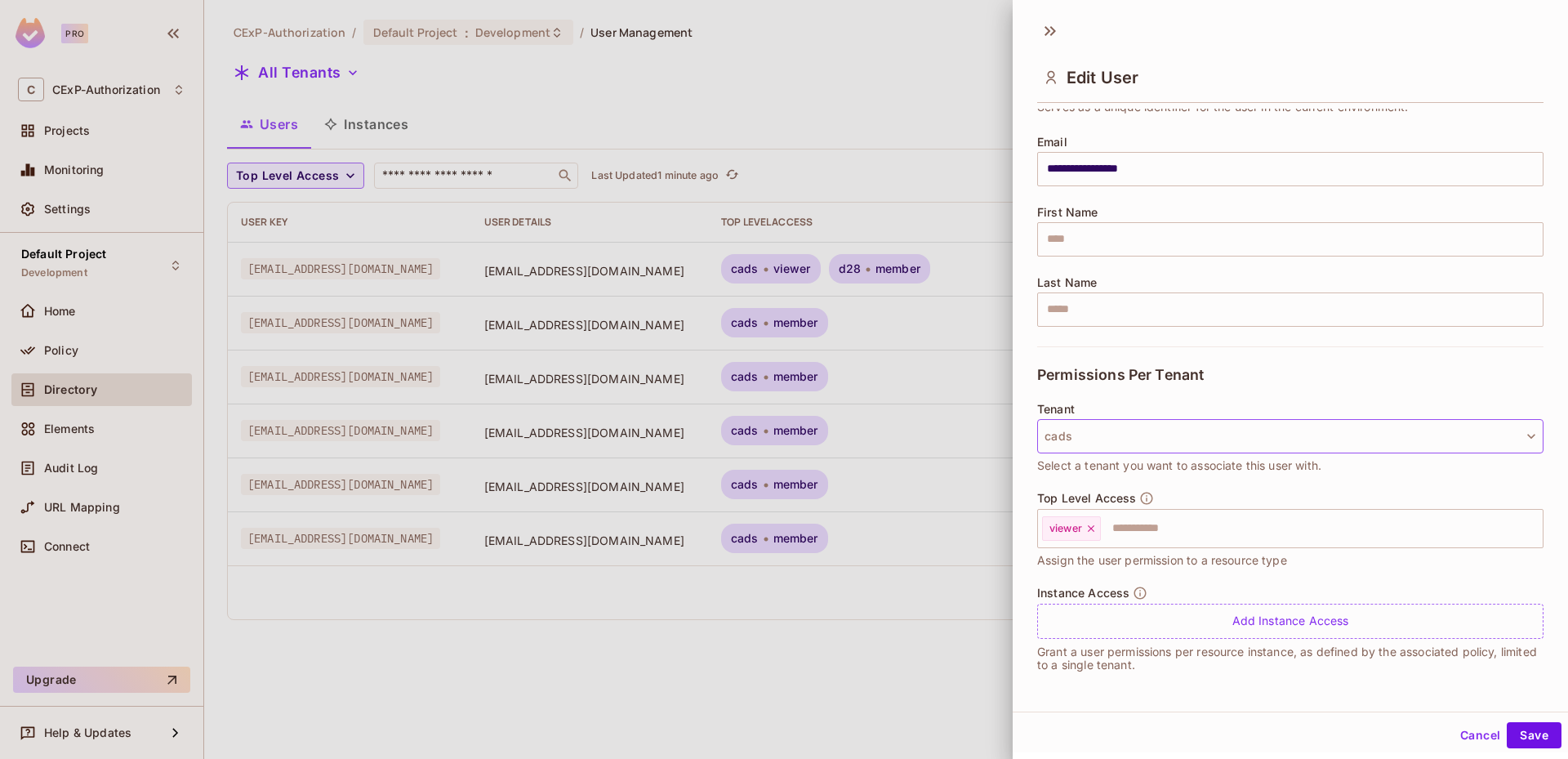
click at [1146, 433] on button "cads" at bounding box center [1291, 436] width 507 height 34
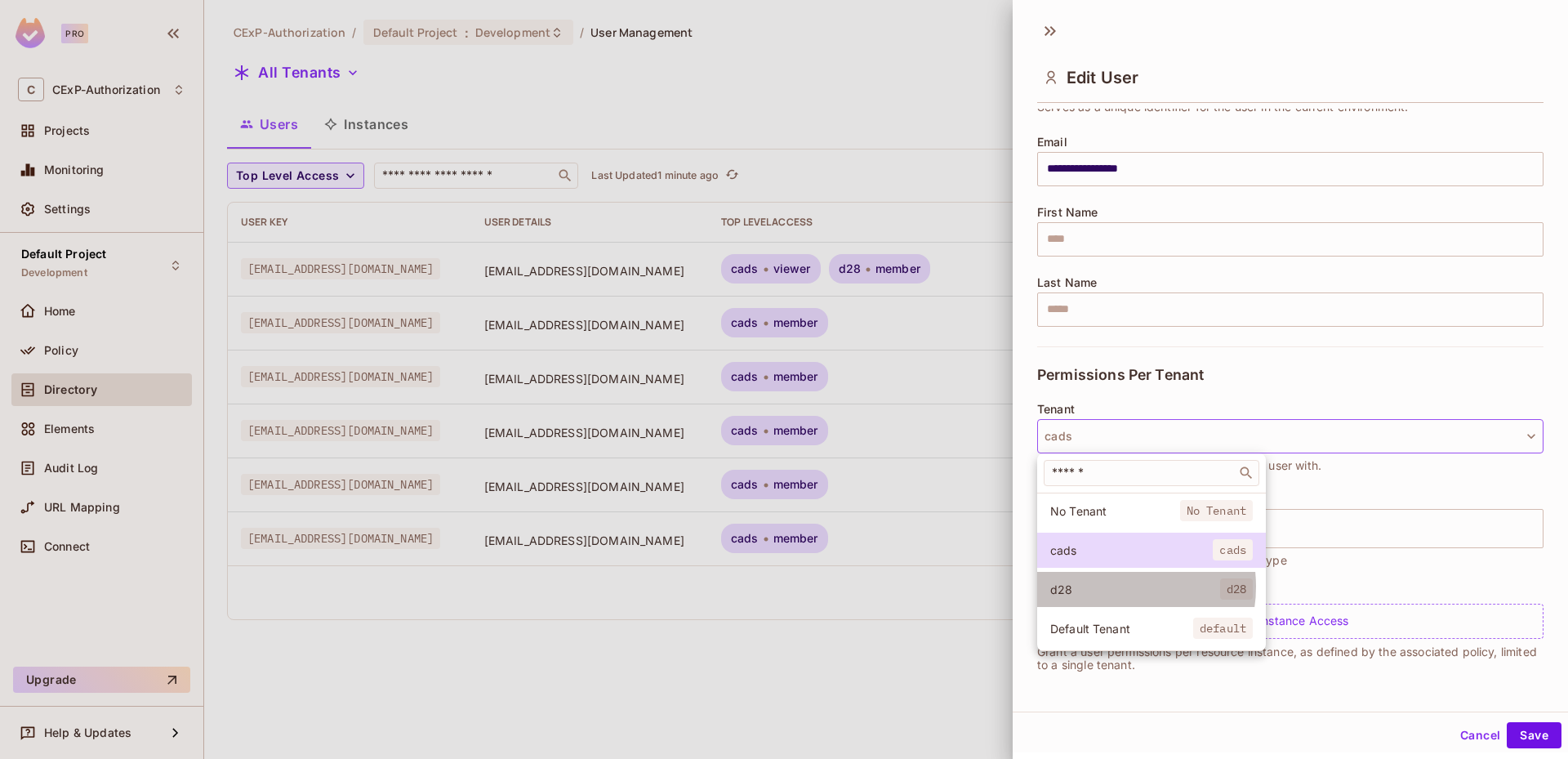
click at [1113, 586] on span "d28" at bounding box center [1135, 589] width 170 height 15
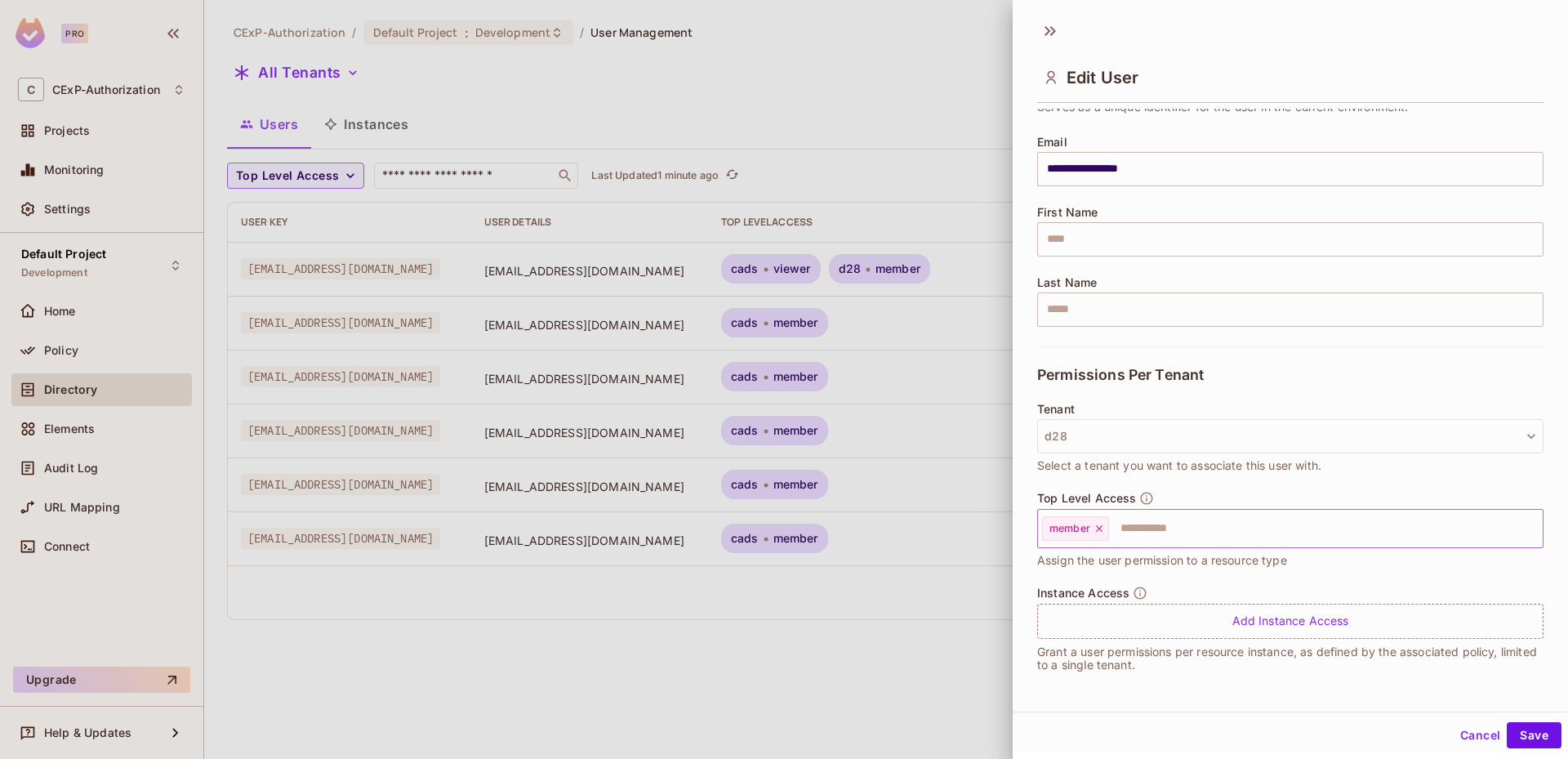
click at [1102, 526] on icon at bounding box center [1100, 528] width 11 height 11
click at [1510, 727] on button "Save" at bounding box center [1535, 735] width 55 height 27
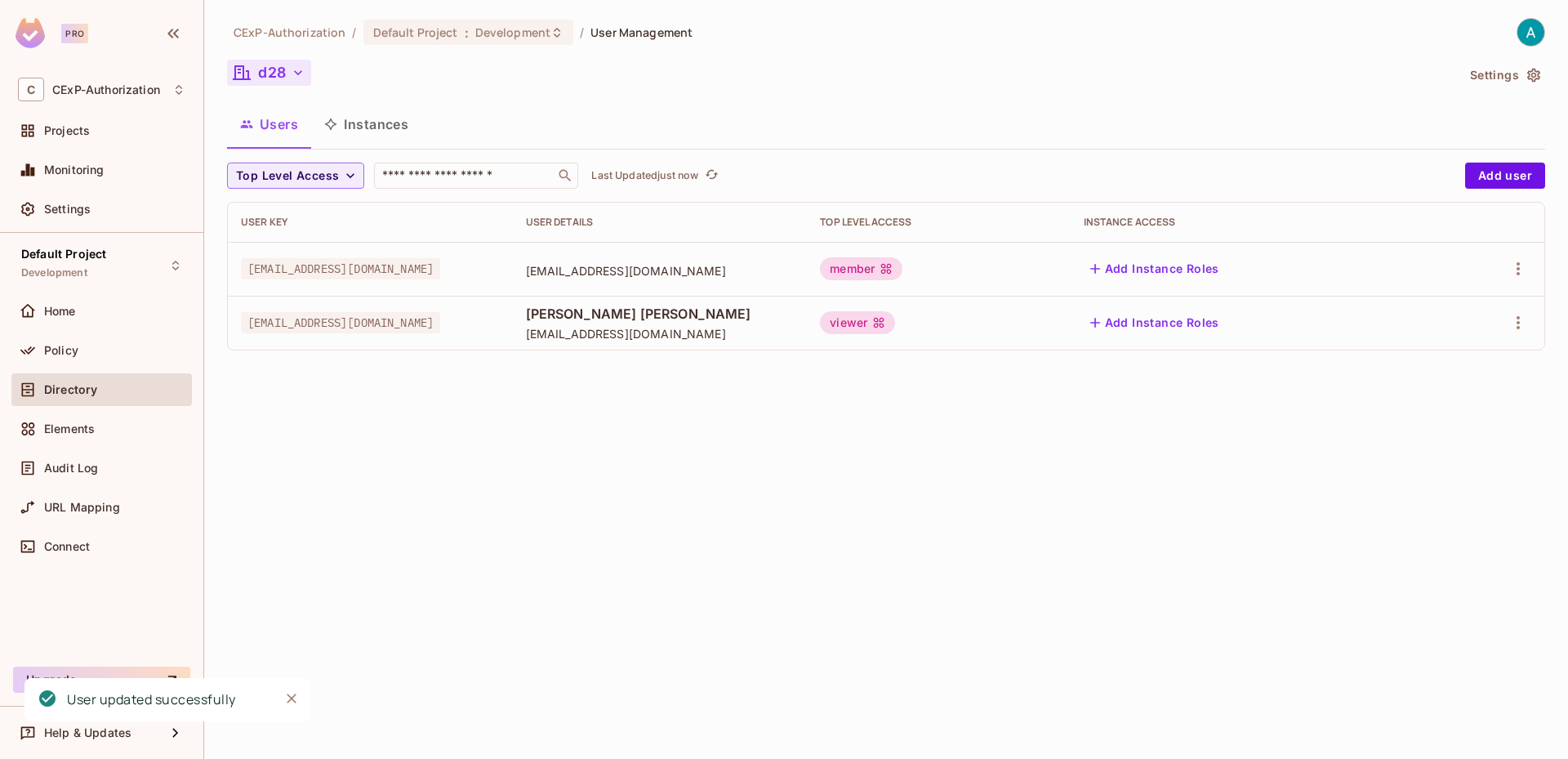
click at [279, 67] on button "d28" at bounding box center [269, 73] width 85 height 27
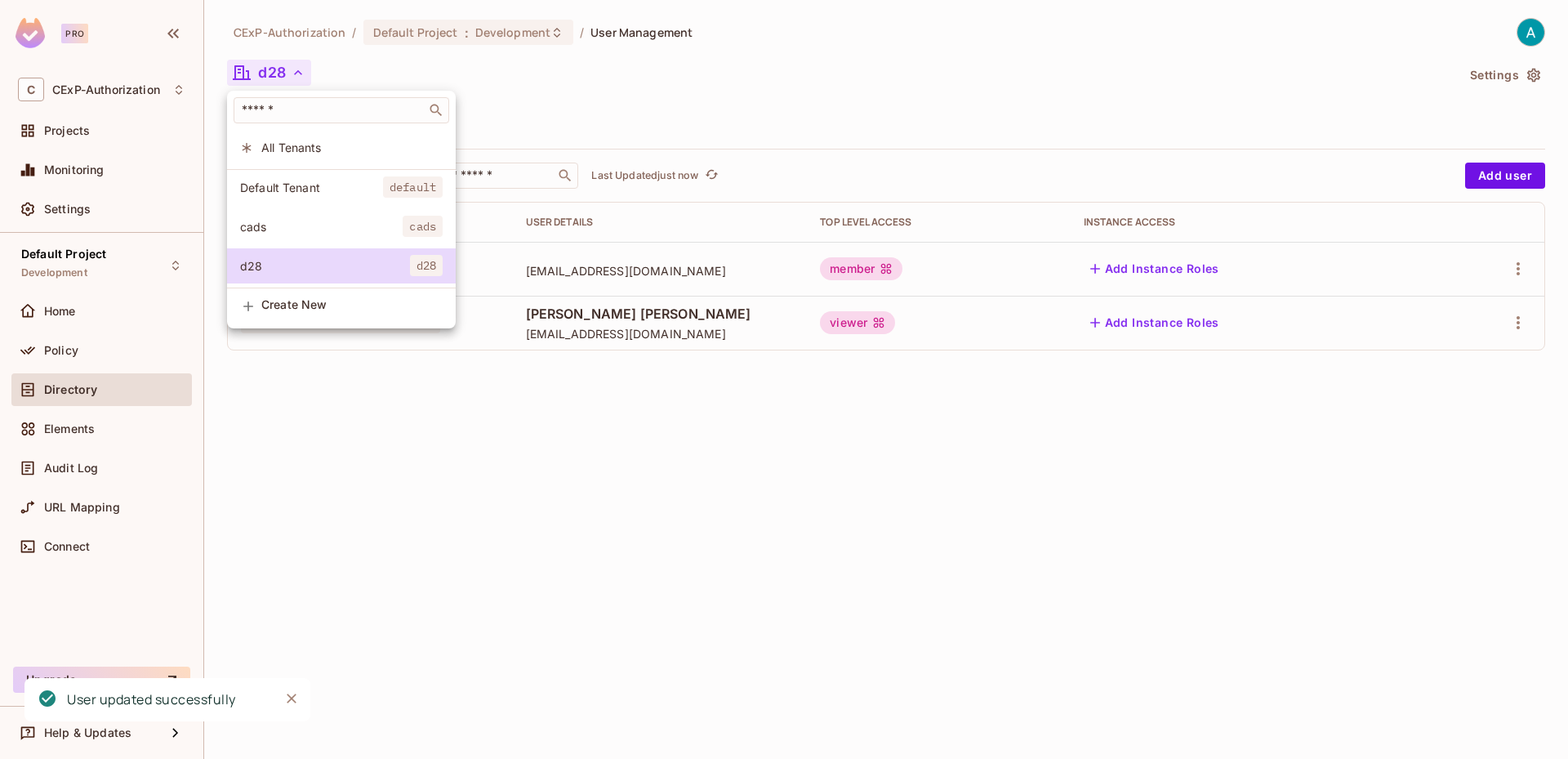
click at [280, 219] on span "cads" at bounding box center [321, 226] width 163 height 15
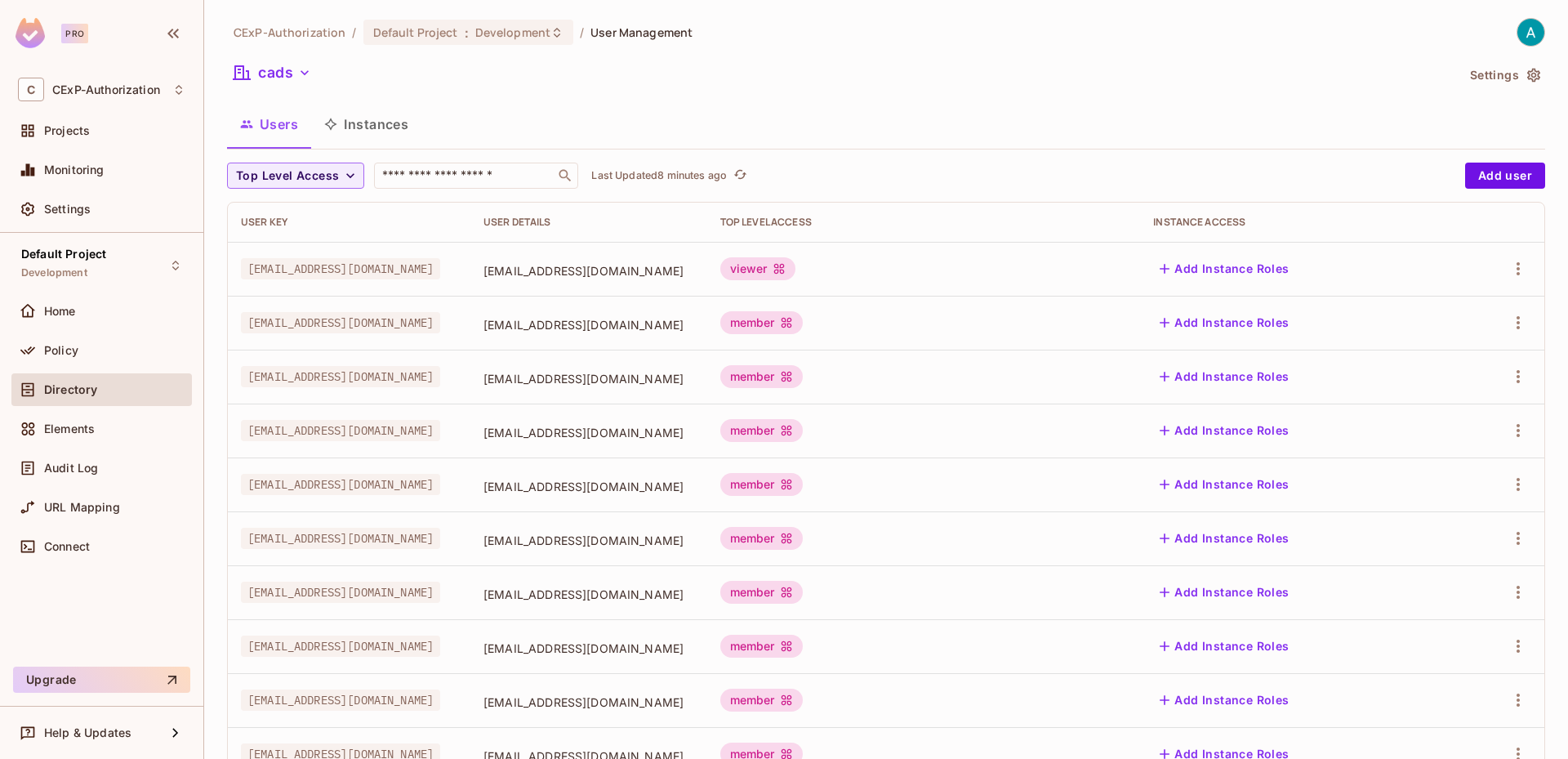
scroll to position [382, 0]
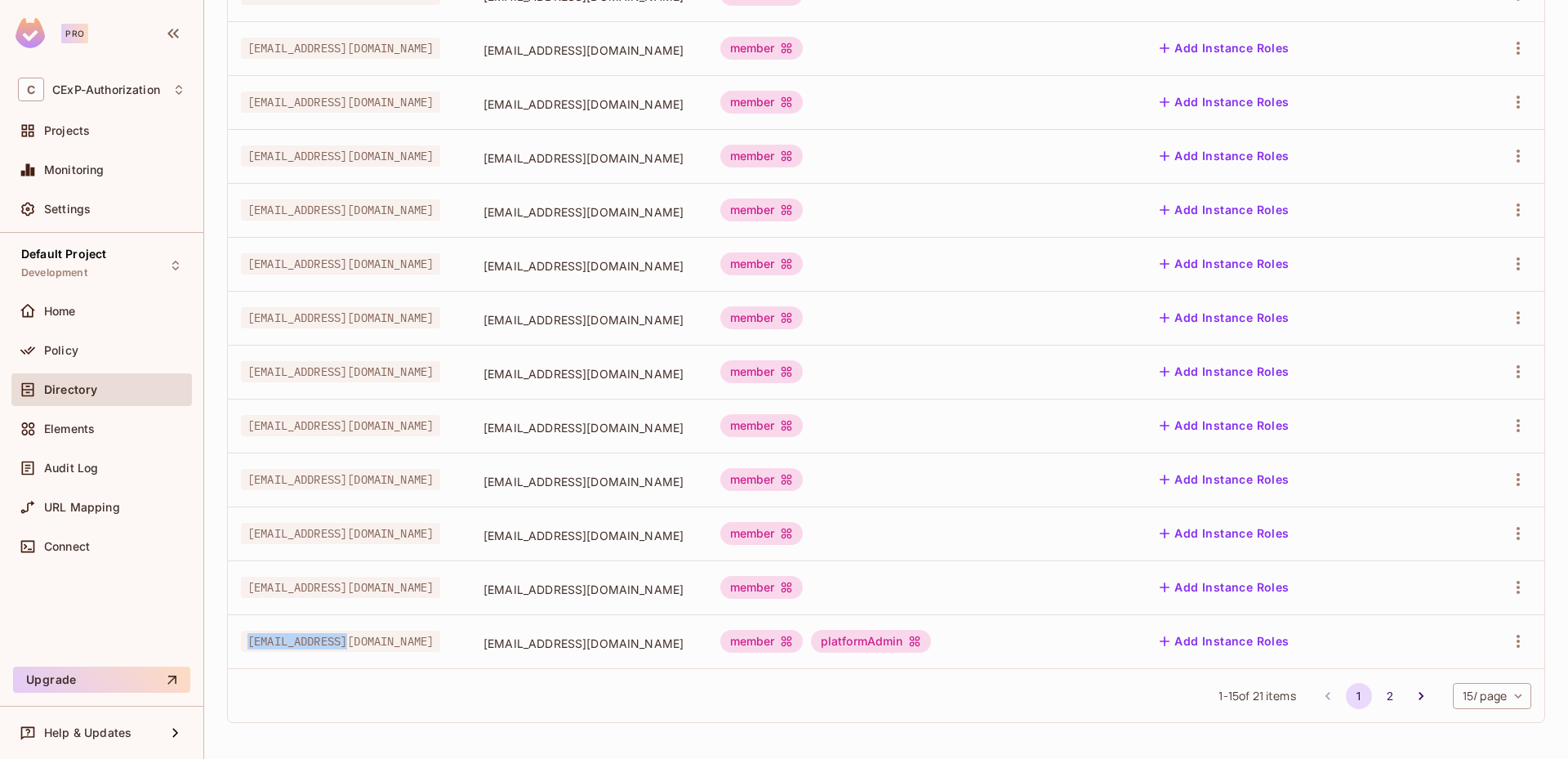
drag, startPoint x: 248, startPoint y: 641, endPoint x: 350, endPoint y: 641, distance: 102.0
click at [350, 641] on span "[EMAIL_ADDRESS][DOMAIN_NAME]" at bounding box center [341, 641] width 200 height 21
copy span "[EMAIL_ADDRESS][DOMAIN_NAME]"
click at [1377, 694] on button "2" at bounding box center [1390, 696] width 27 height 27
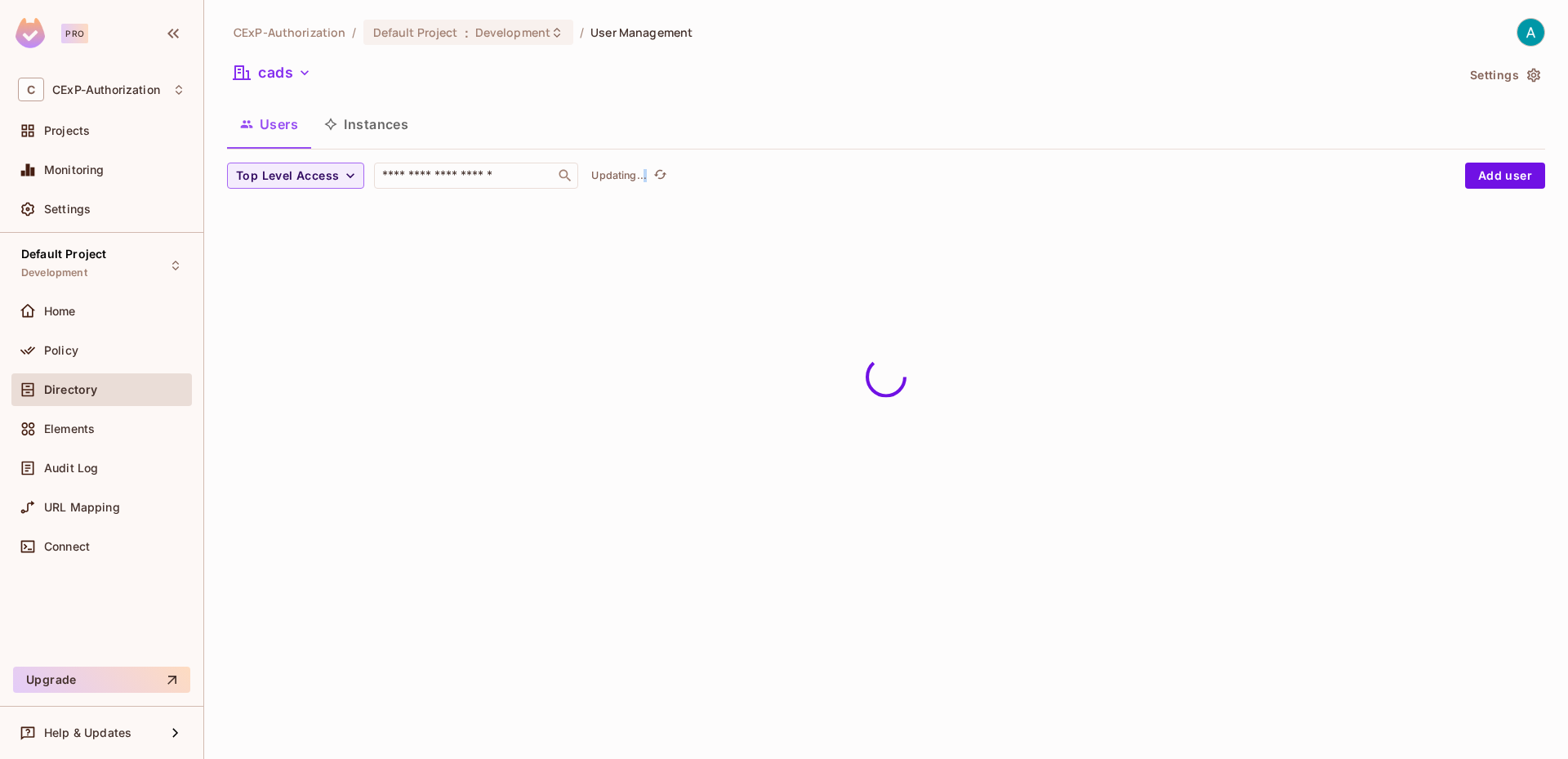
click at [1365, 694] on div "CExP-Authorization / Default Project : Development / User Management cads Setti…" at bounding box center [886, 379] width 1364 height 759
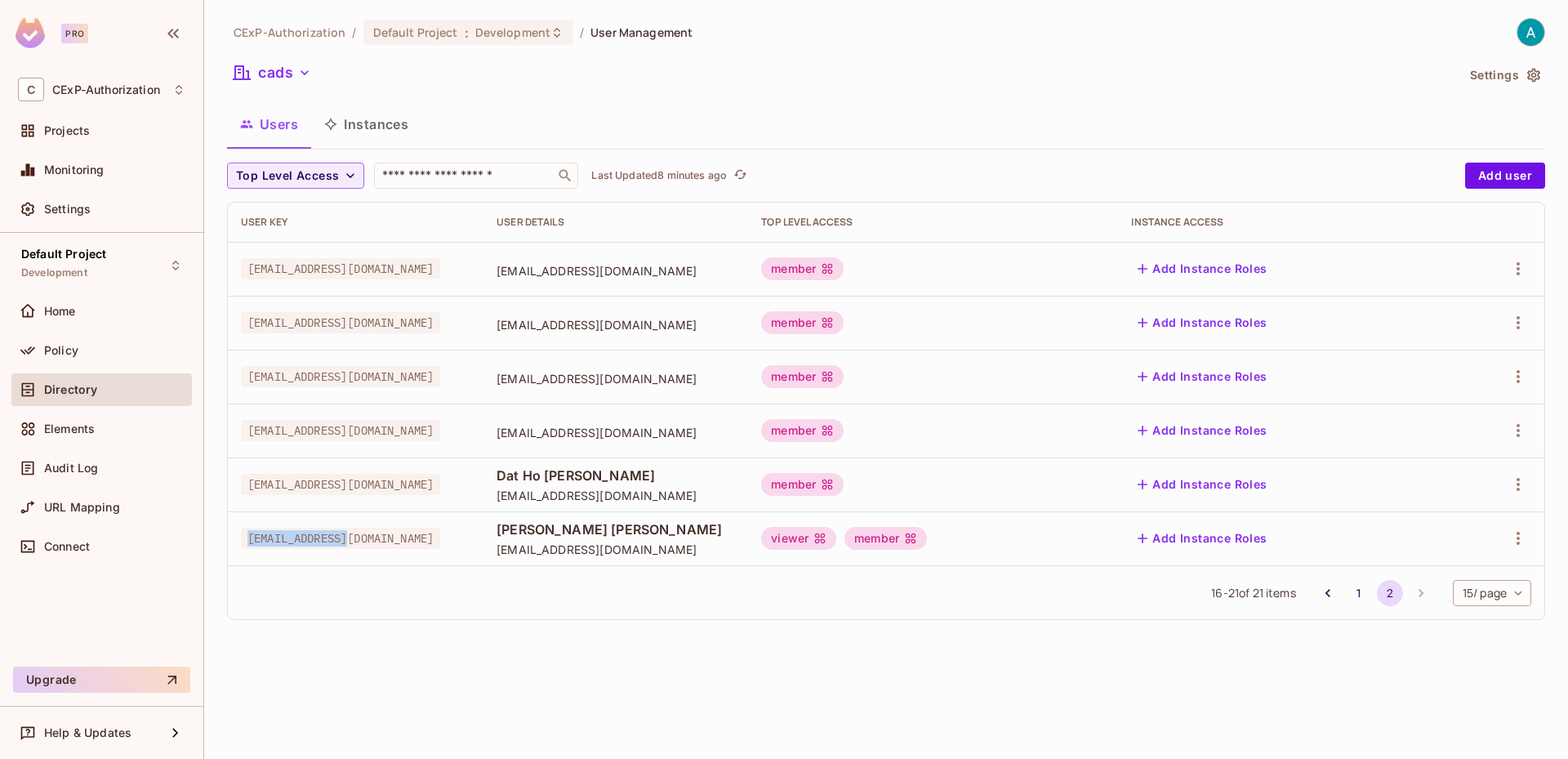
drag, startPoint x: 351, startPoint y: 541, endPoint x: 242, endPoint y: 543, distance: 109.0
click at [242, 543] on span "[EMAIL_ADDRESS][DOMAIN_NAME]" at bounding box center [341, 538] width 200 height 21
copy span "[EMAIL_ADDRESS][DOMAIN_NAME]"
click at [72, 466] on span "Audit Log" at bounding box center [70, 468] width 54 height 13
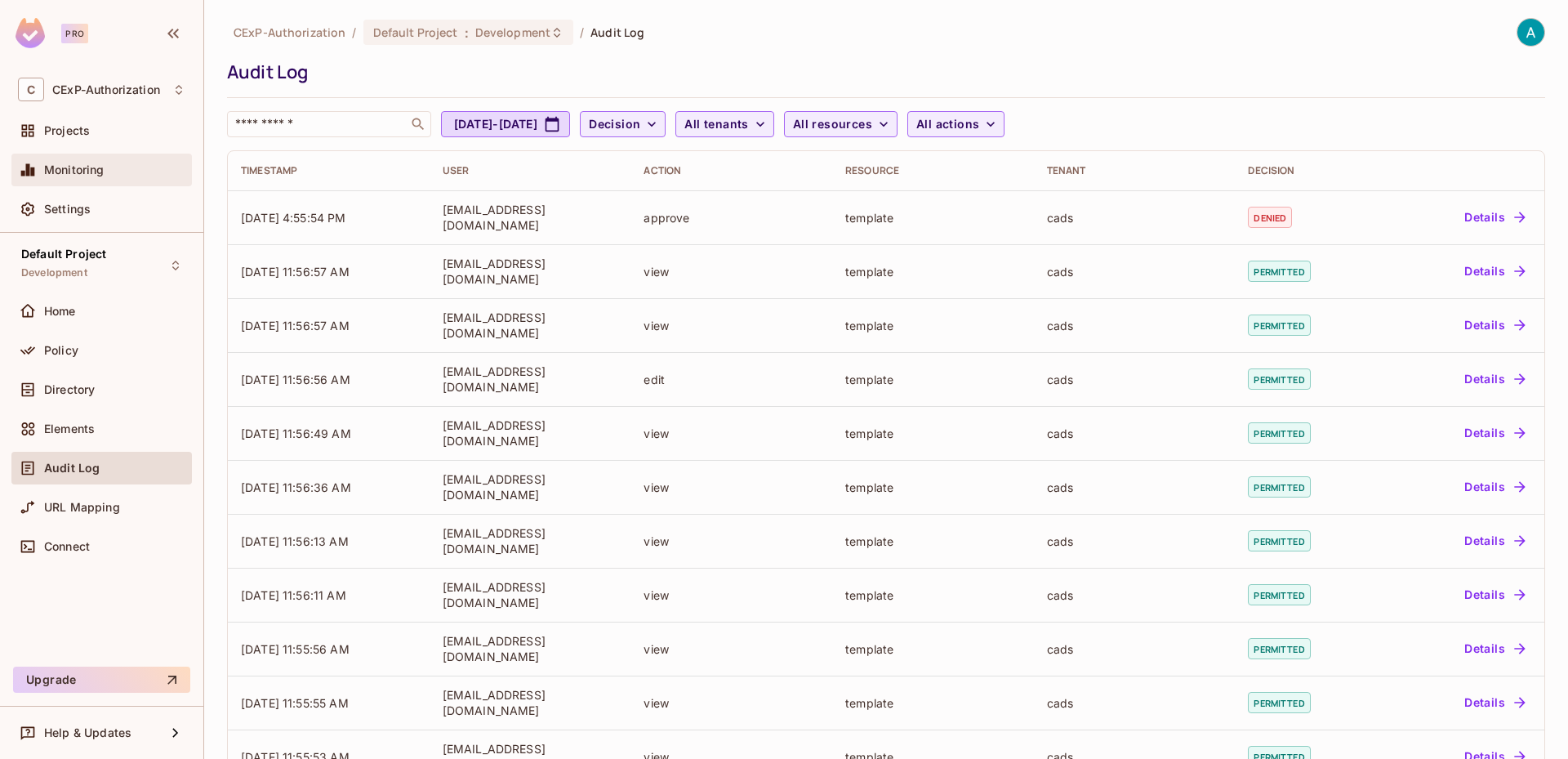
click at [94, 161] on div "Monitoring" at bounding box center [102, 169] width 167 height 20
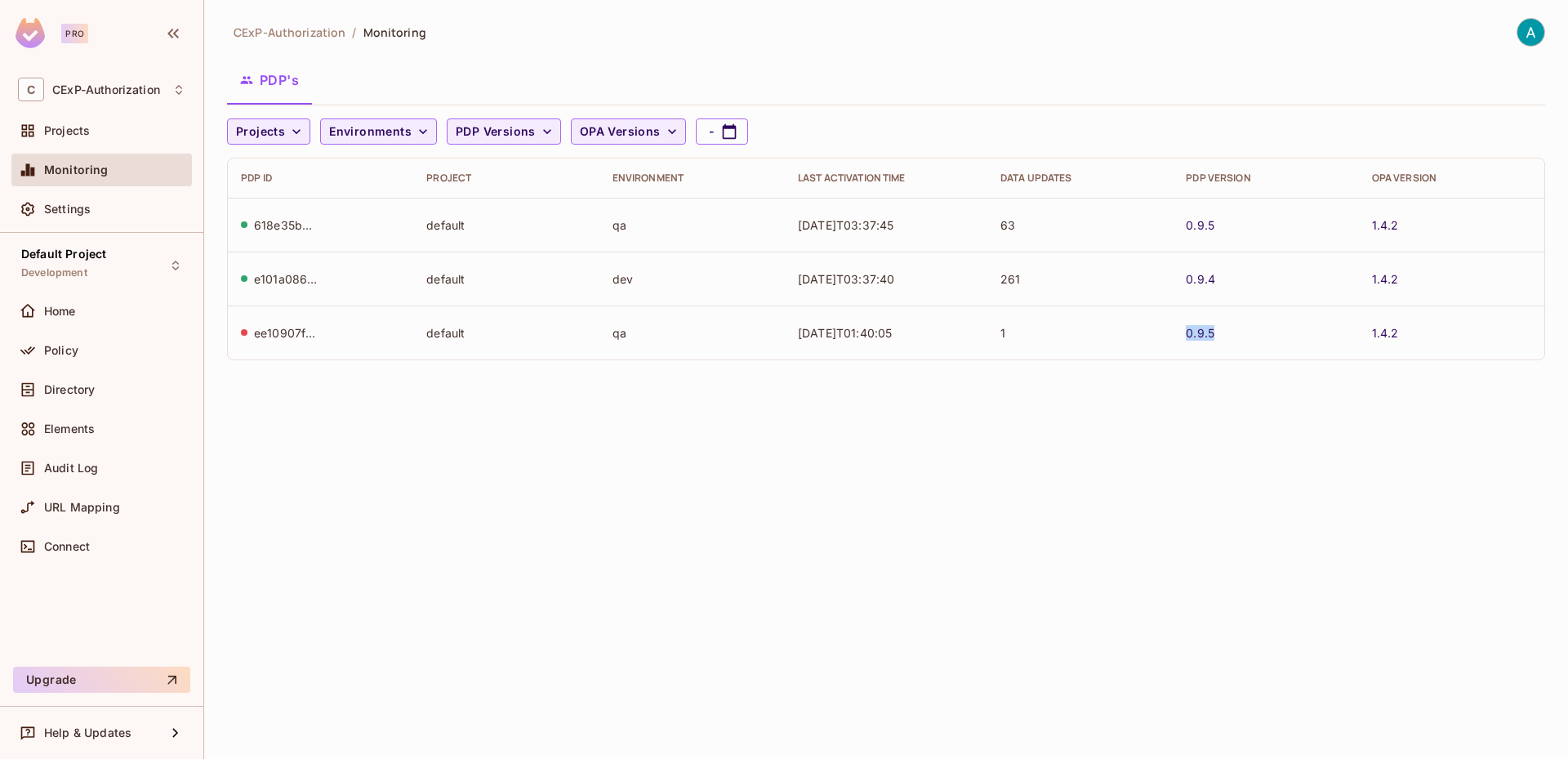
drag, startPoint x: 1165, startPoint y: 329, endPoint x: 1242, endPoint y: 329, distance: 77.0
click at [1242, 329] on tr "ee10907f-ed9b-4a27-8166-07bbeef18aaf default qa [DATE]T01:40:05 1 0.9.5 1.4.2" at bounding box center [887, 332] width 1317 height 54
click at [1242, 329] on div "0.9.5" at bounding box center [1266, 332] width 160 height 15
click at [271, 230] on div "618e35bd-c3ec-4f0c-8858-7ae4e2b734ea" at bounding box center [286, 225] width 66 height 15
drag, startPoint x: 411, startPoint y: 226, endPoint x: 679, endPoint y: 220, distance: 268.1
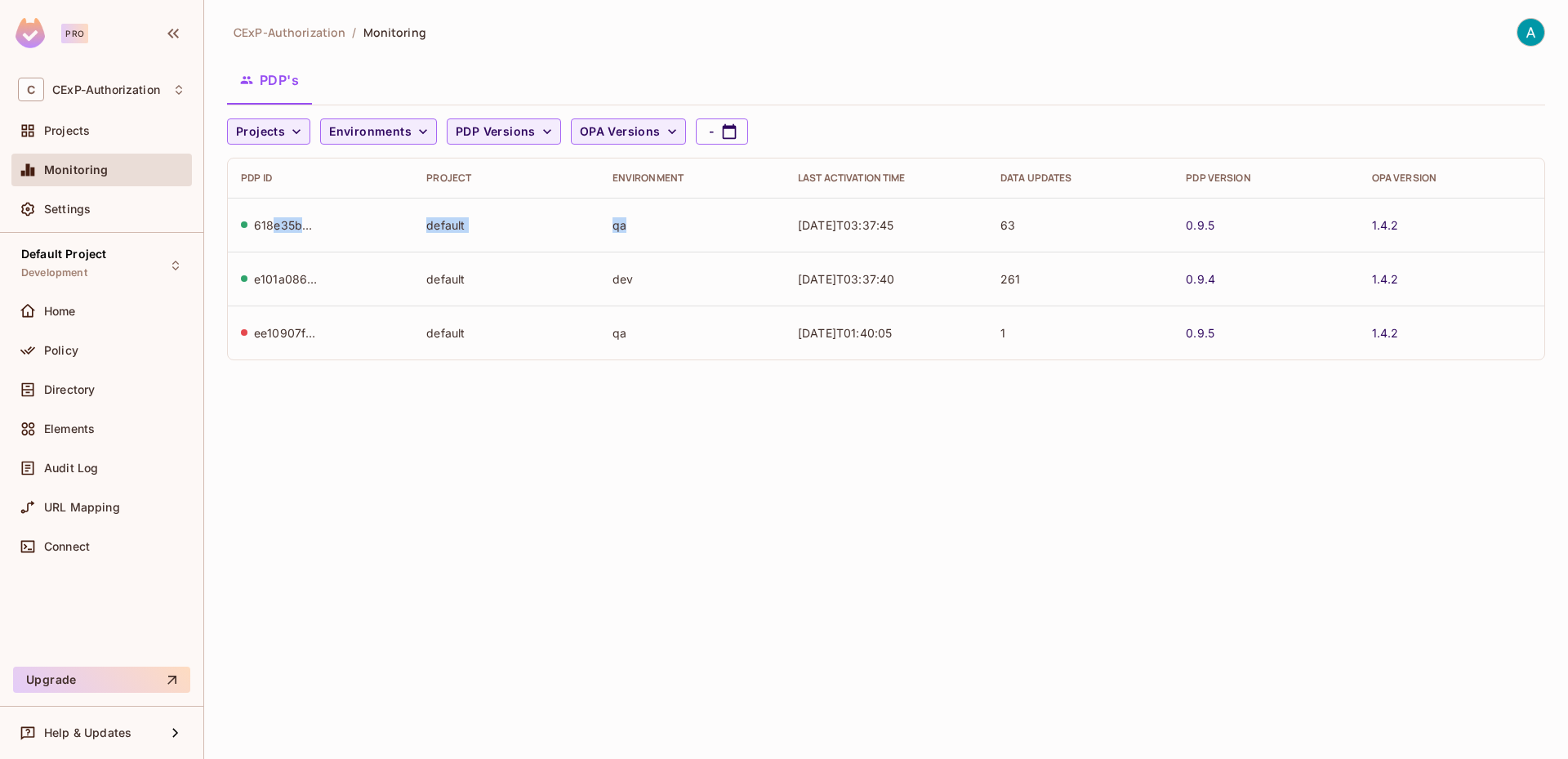
click at [679, 220] on tr "618e35bd-c3ec-4f0c-8858-7ae4e2b734ea default qa [DATE]T03:37:45 63 0.9.5 1.4.2" at bounding box center [887, 224] width 1317 height 54
click at [679, 220] on td "qa" at bounding box center [692, 224] width 185 height 54
drag, startPoint x: 489, startPoint y: 282, endPoint x: 1305, endPoint y: 281, distance: 816.0
click at [1305, 281] on tr "e101a086-38f6-486c-8a7f-879a8c06250f default dev [DATE]T03:37:56 261 0.9.4 1.4.2" at bounding box center [887, 278] width 1317 height 54
click at [1305, 281] on div "0.9.4" at bounding box center [1266, 278] width 160 height 15
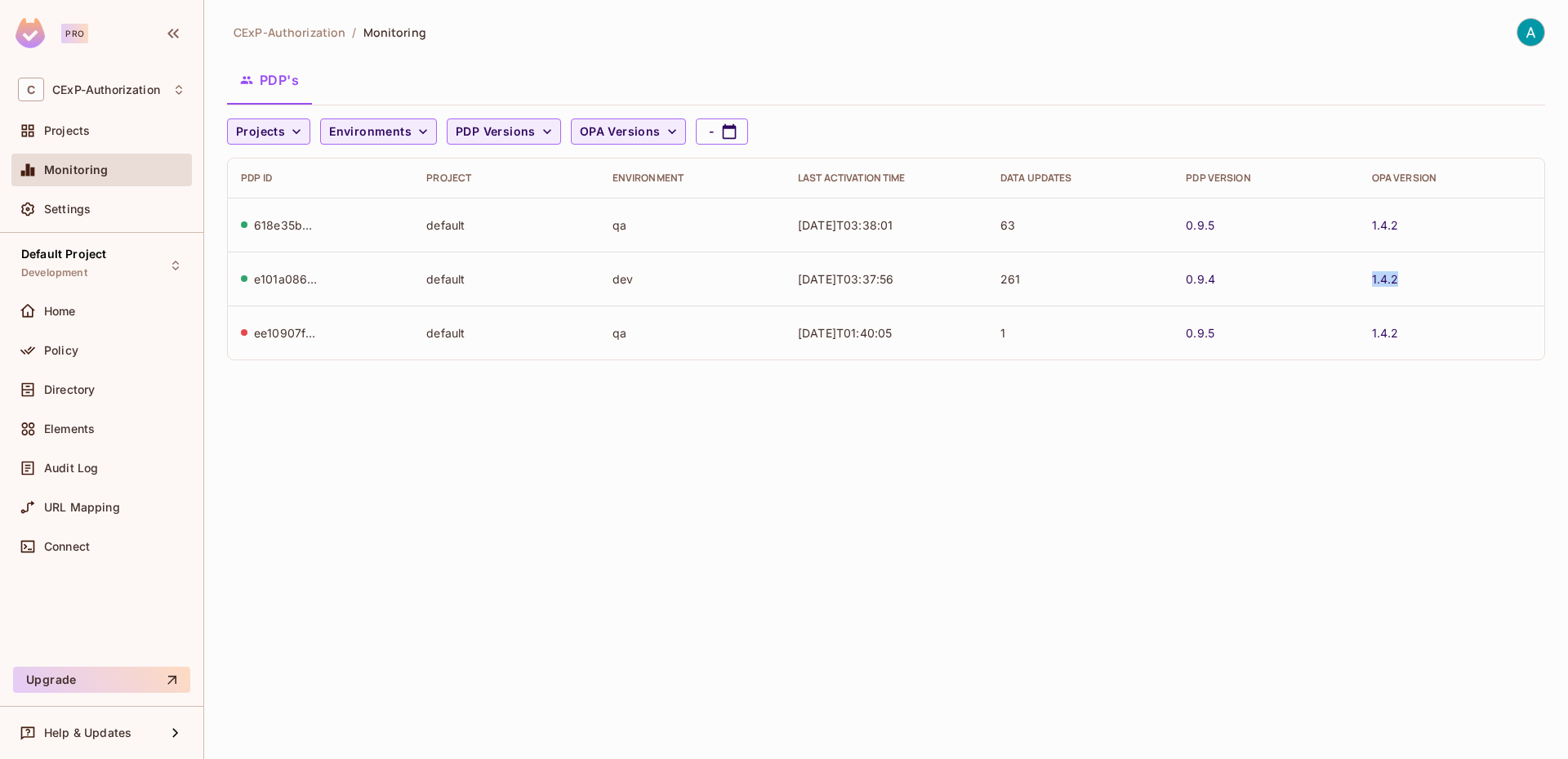
drag, startPoint x: 1367, startPoint y: 280, endPoint x: 1456, endPoint y: 277, distance: 89.1
click at [1456, 277] on tr "e101a086-38f6-486c-8a7f-879a8c06250f default dev [DATE]T03:37:56 261 0.9.4 1.4.2" at bounding box center [887, 278] width 1317 height 54
click at [1456, 277] on div "1.4.2" at bounding box center [1452, 278] width 160 height 15
click at [368, 134] on span "Environments" at bounding box center [370, 131] width 83 height 20
click at [368, 134] on div at bounding box center [784, 379] width 1568 height 759
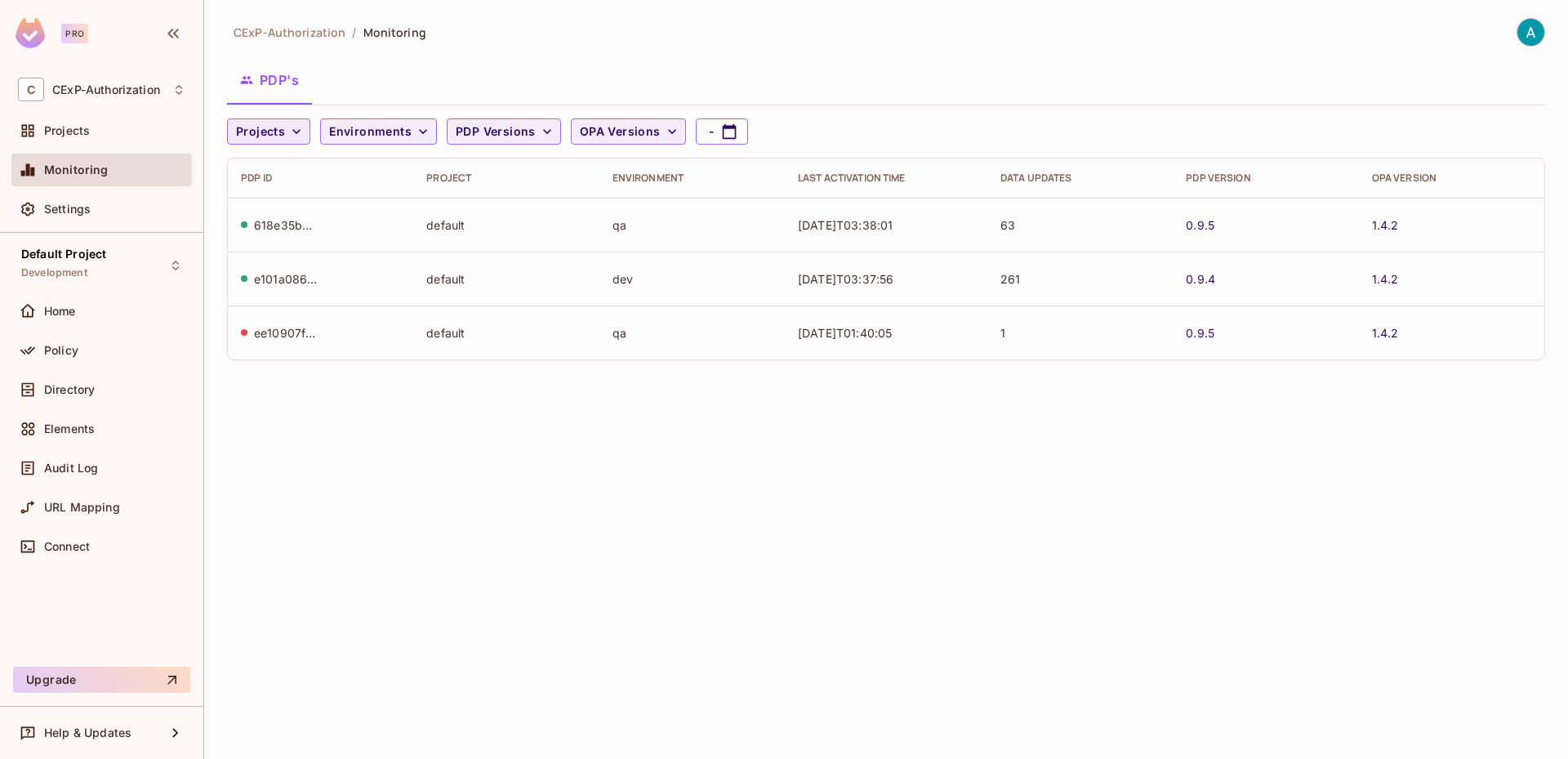
click at [263, 122] on span "Projects" at bounding box center [260, 131] width 49 height 20
click at [263, 121] on div at bounding box center [784, 379] width 1568 height 759
click at [596, 124] on span "OPA Versions" at bounding box center [620, 131] width 81 height 20
click at [521, 123] on div at bounding box center [784, 379] width 1568 height 759
click at [521, 130] on span "PDP Versions" at bounding box center [496, 131] width 80 height 20
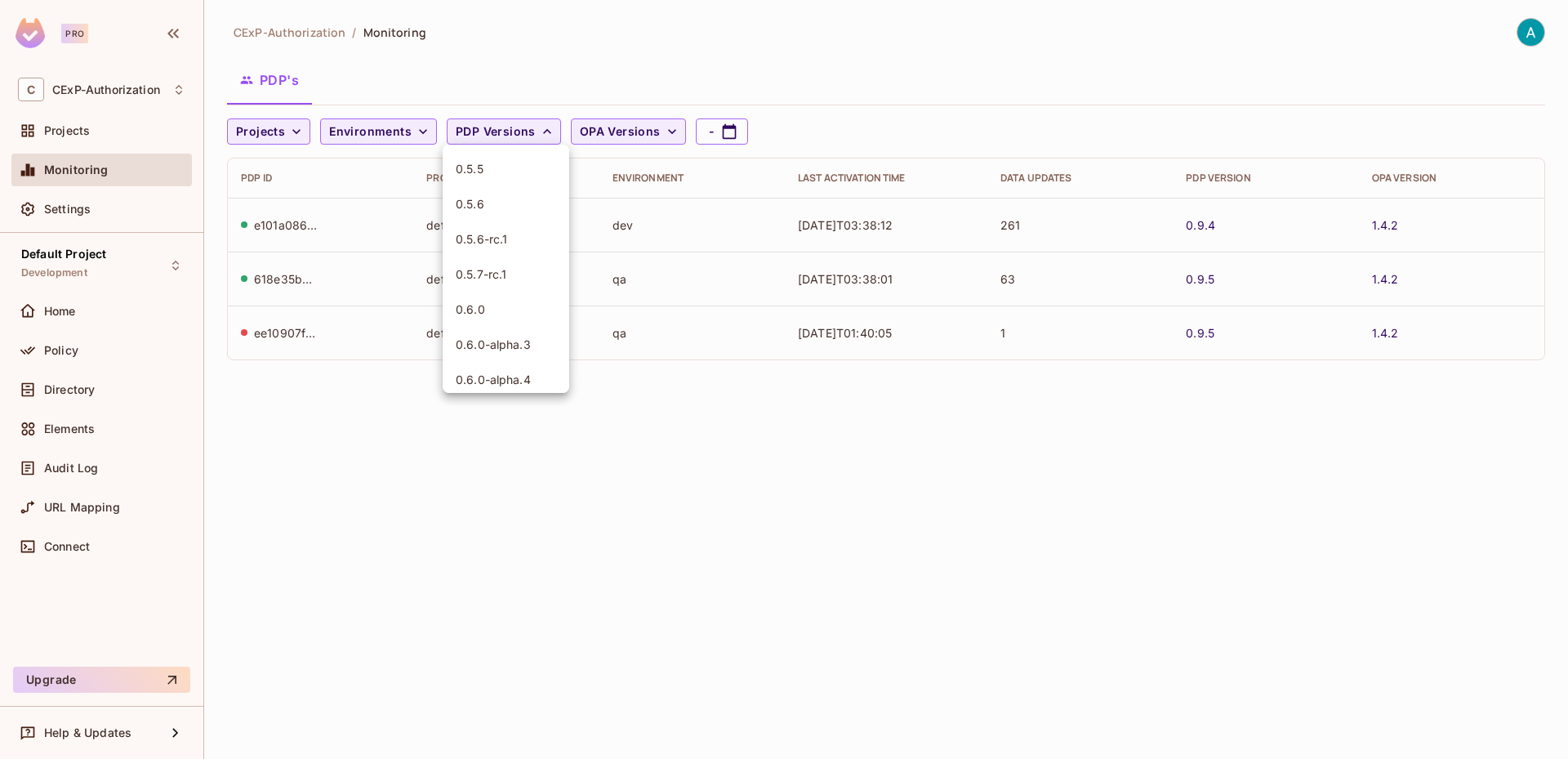
click at [521, 130] on div at bounding box center [784, 379] width 1568 height 759
click at [107, 140] on div "Projects" at bounding box center [102, 130] width 167 height 20
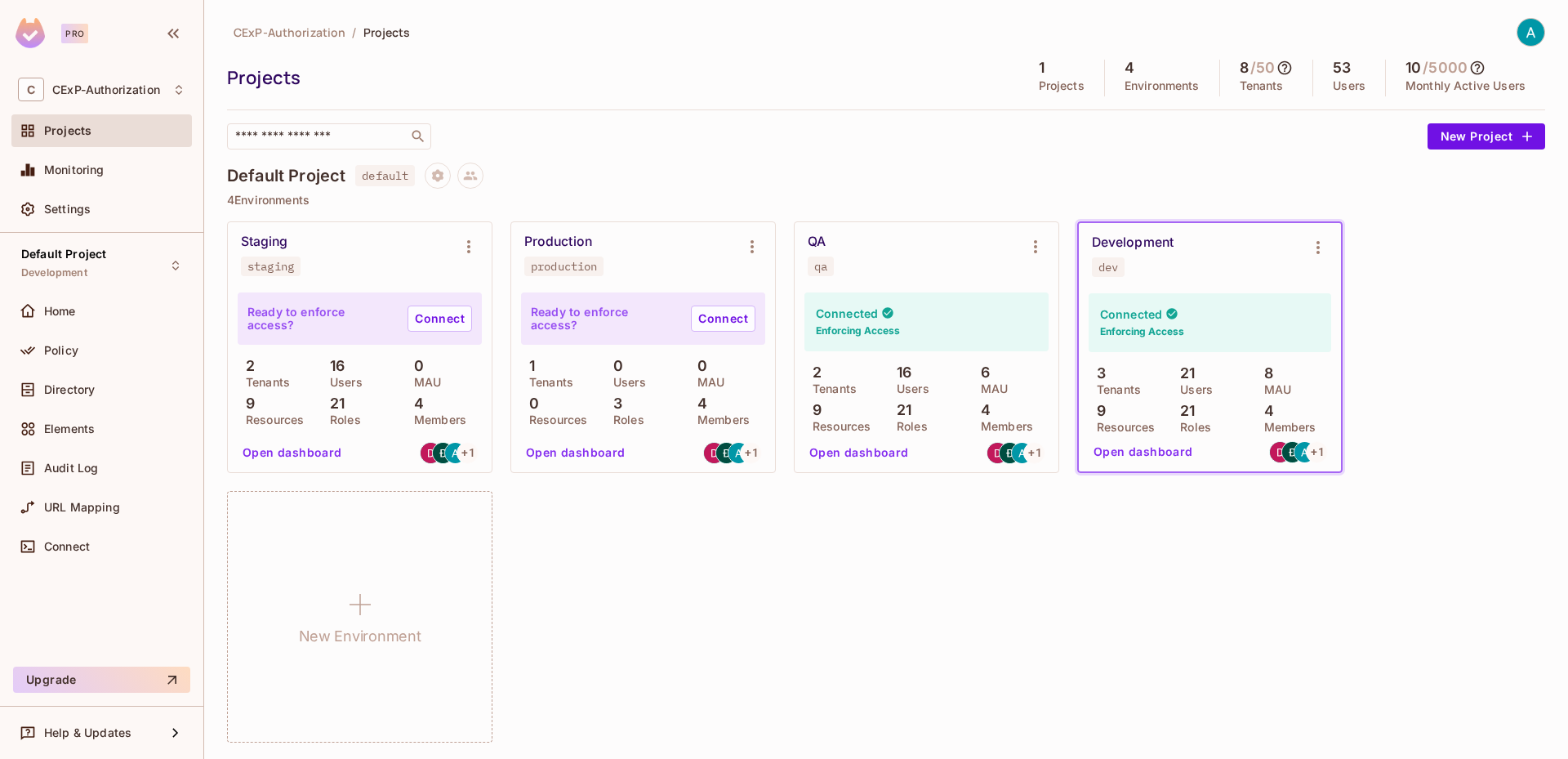
click at [1140, 450] on button "Open dashboard" at bounding box center [1143, 452] width 113 height 27
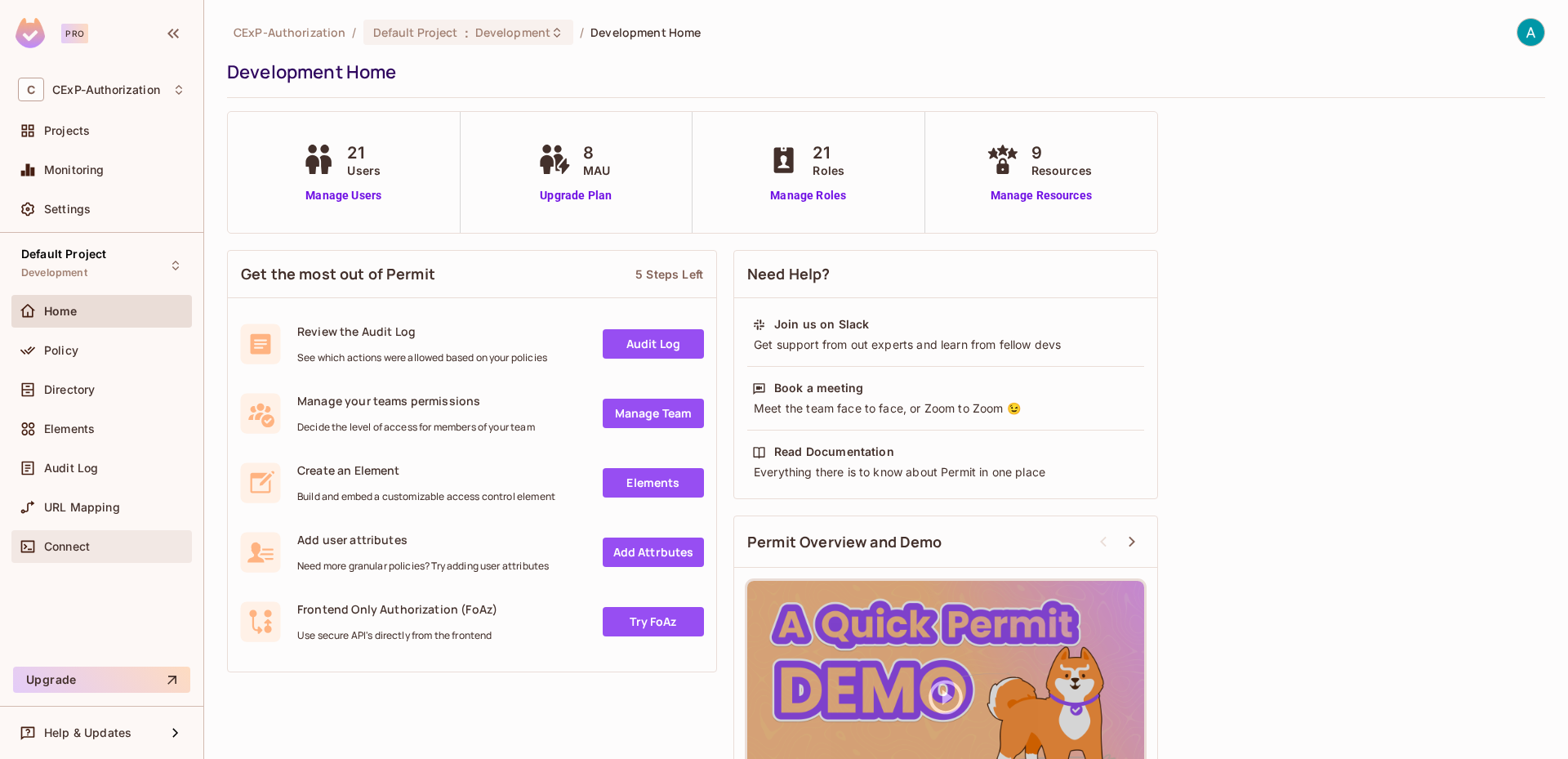
click at [118, 545] on div "Connect" at bounding box center [114, 546] width 142 height 13
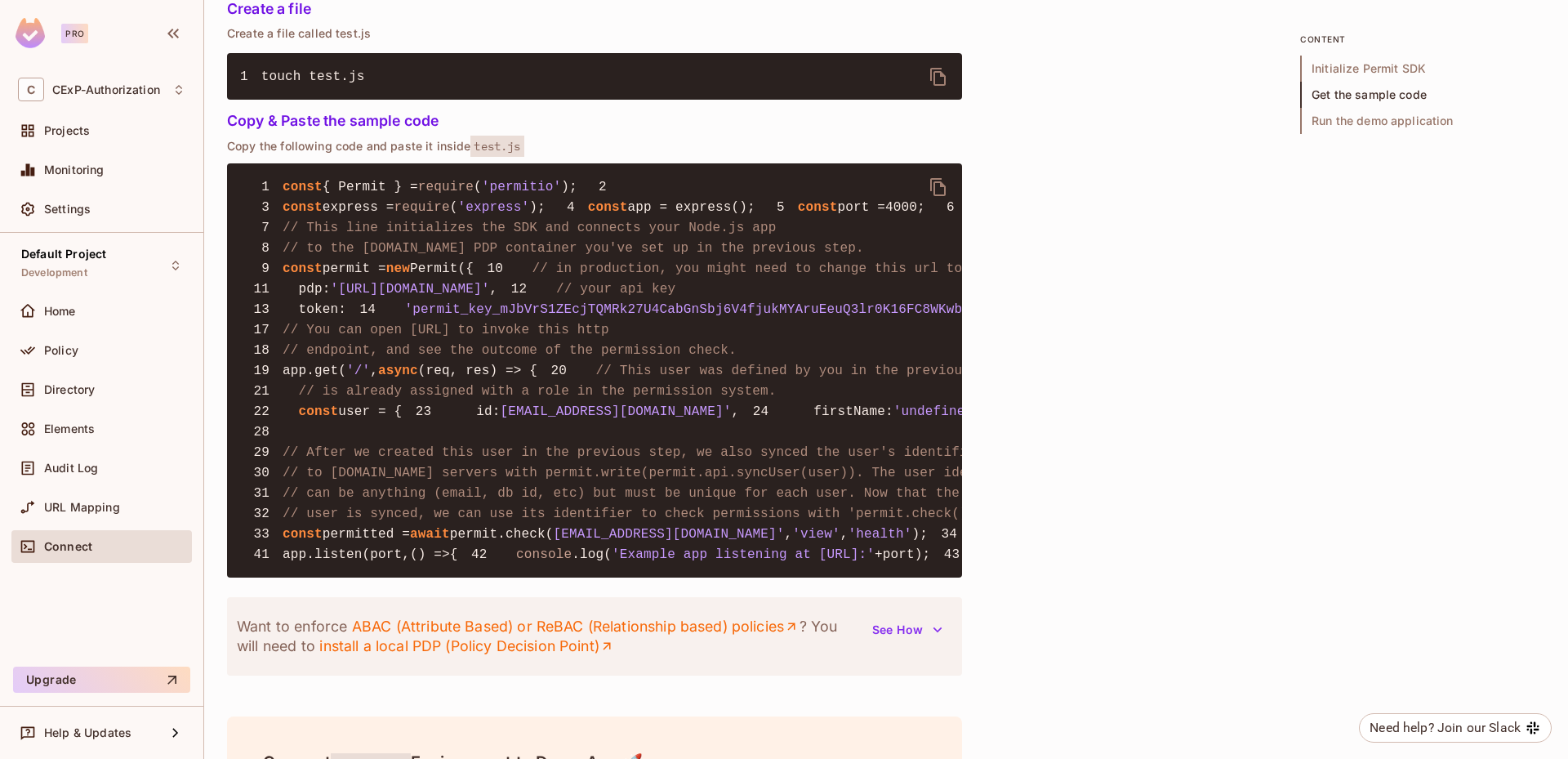
scroll to position [1224, 0]
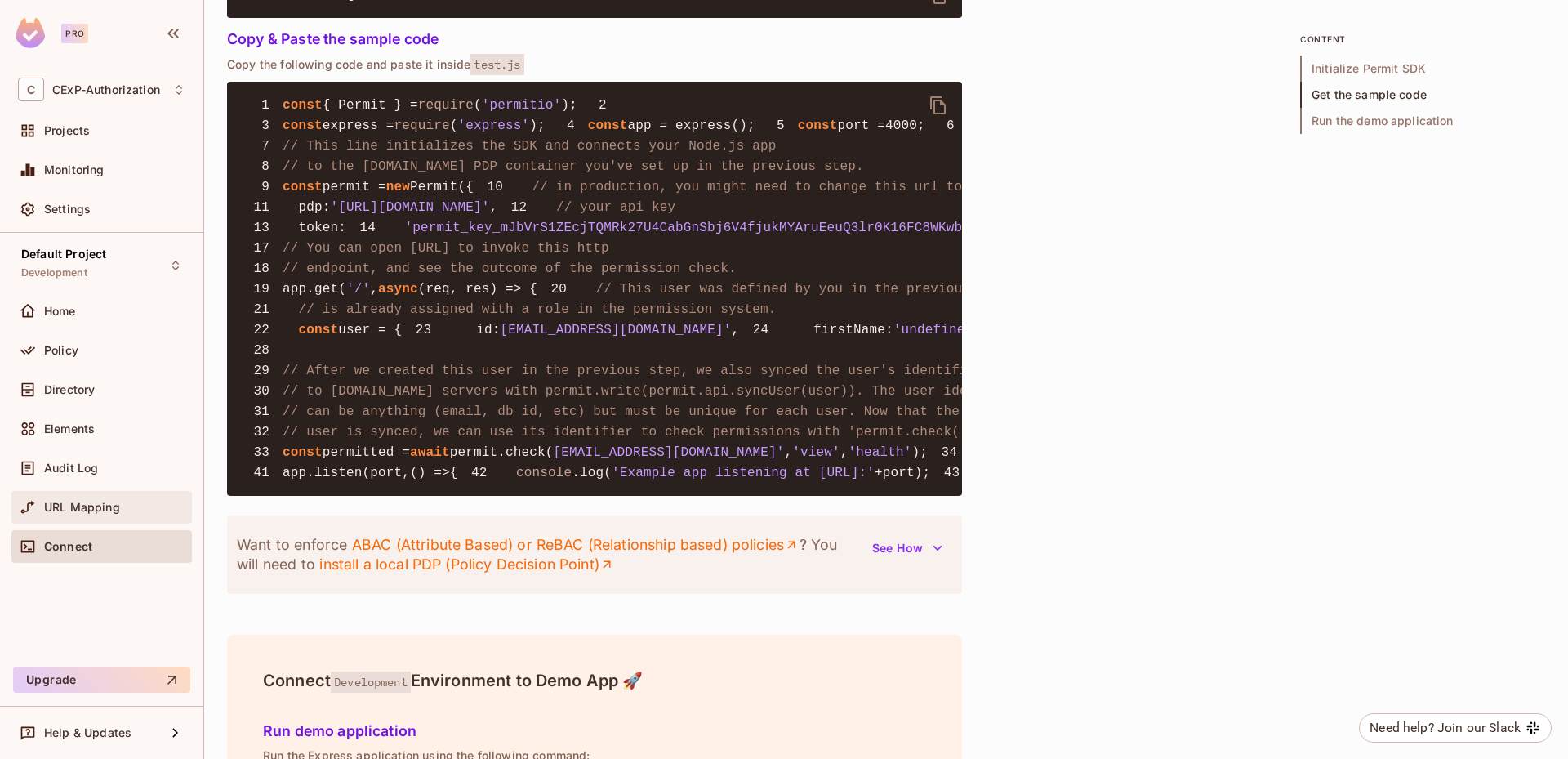
click at [98, 497] on div "URL Mapping" at bounding box center [102, 506] width 167 height 20
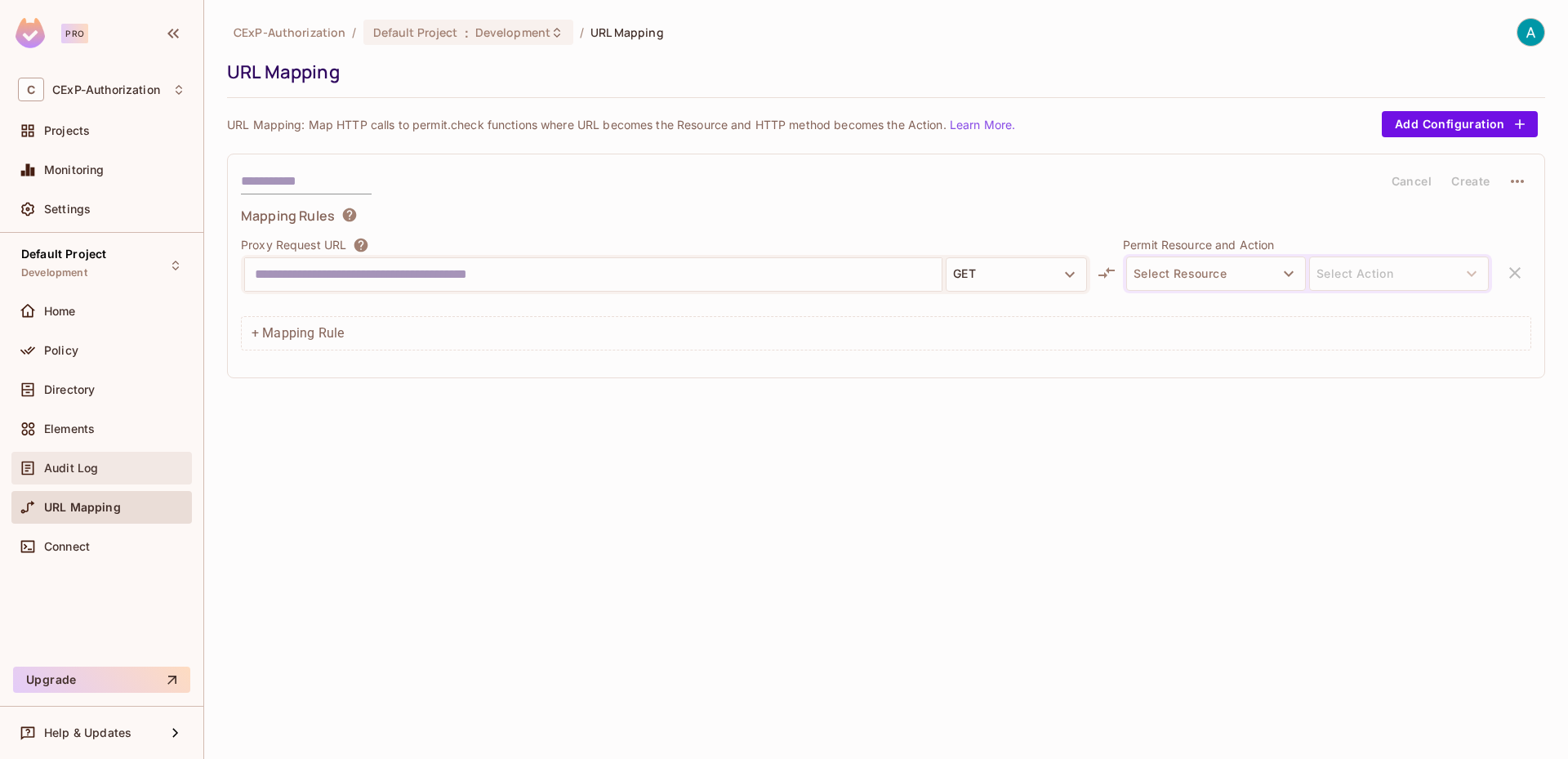
click at [97, 475] on div "Audit Log" at bounding box center [102, 467] width 167 height 20
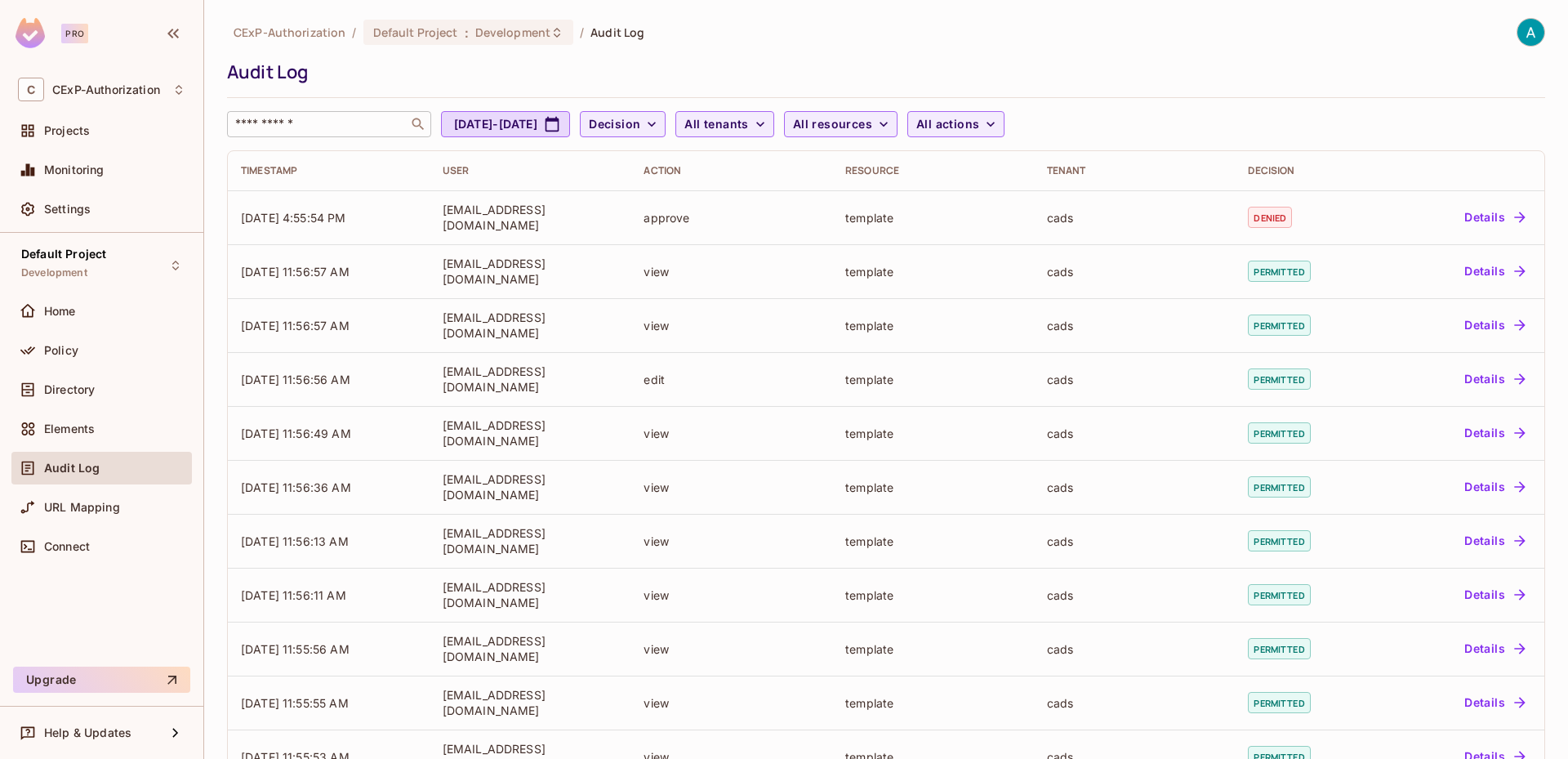
click at [387, 125] on input "text" at bounding box center [317, 123] width 172 height 16
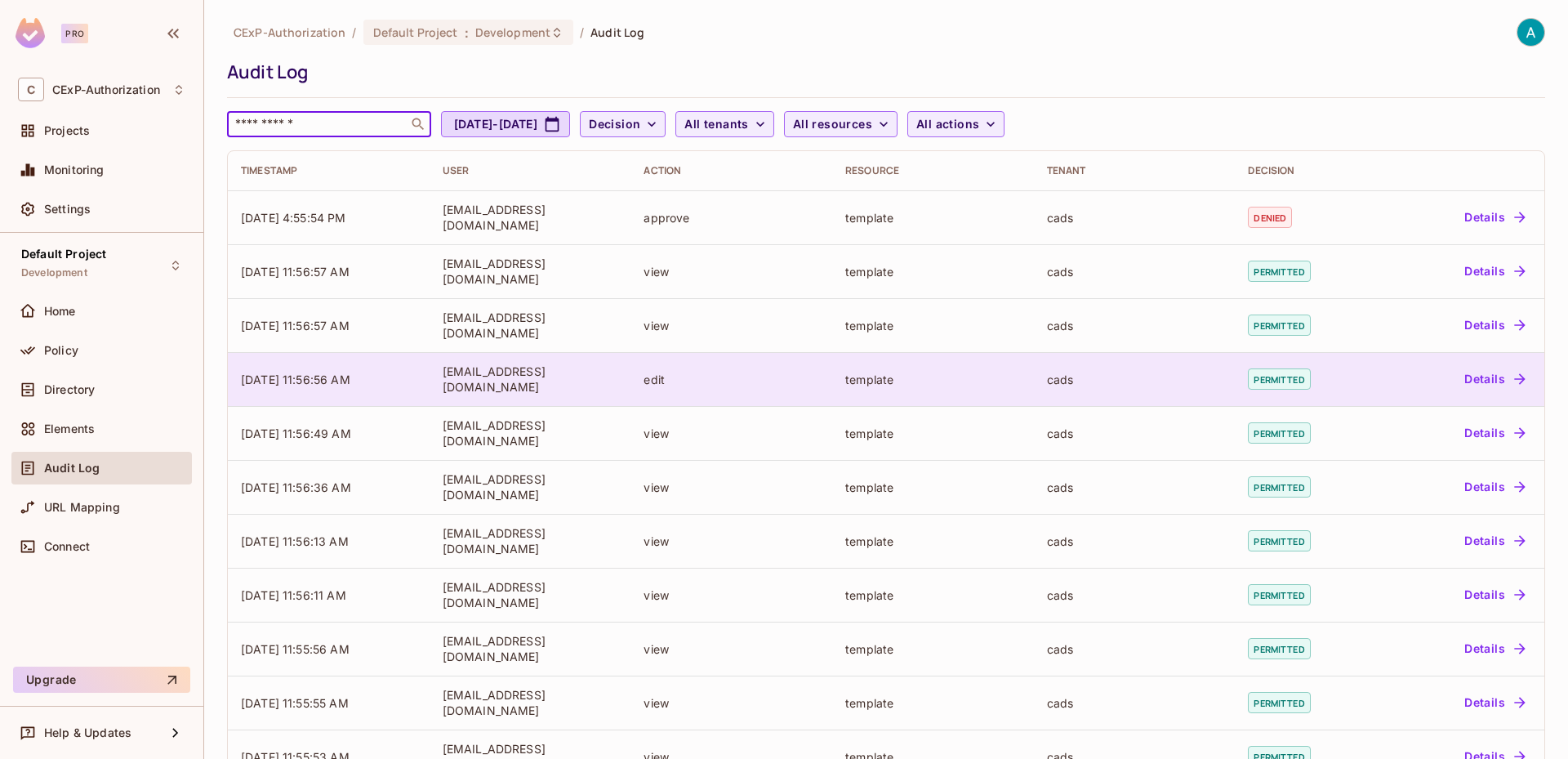
scroll to position [317, 0]
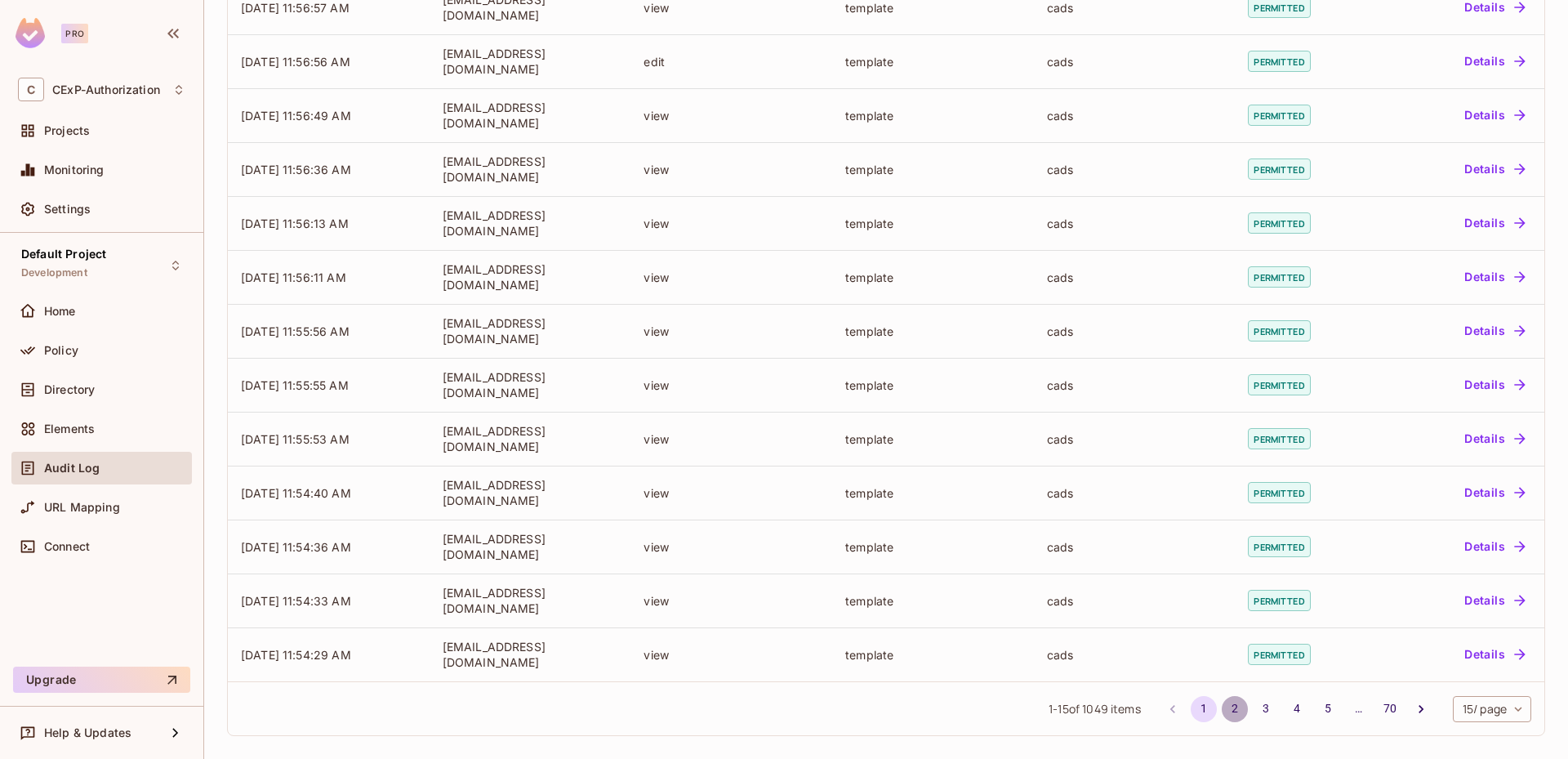
click at [1222, 712] on button "2" at bounding box center [1235, 709] width 27 height 27
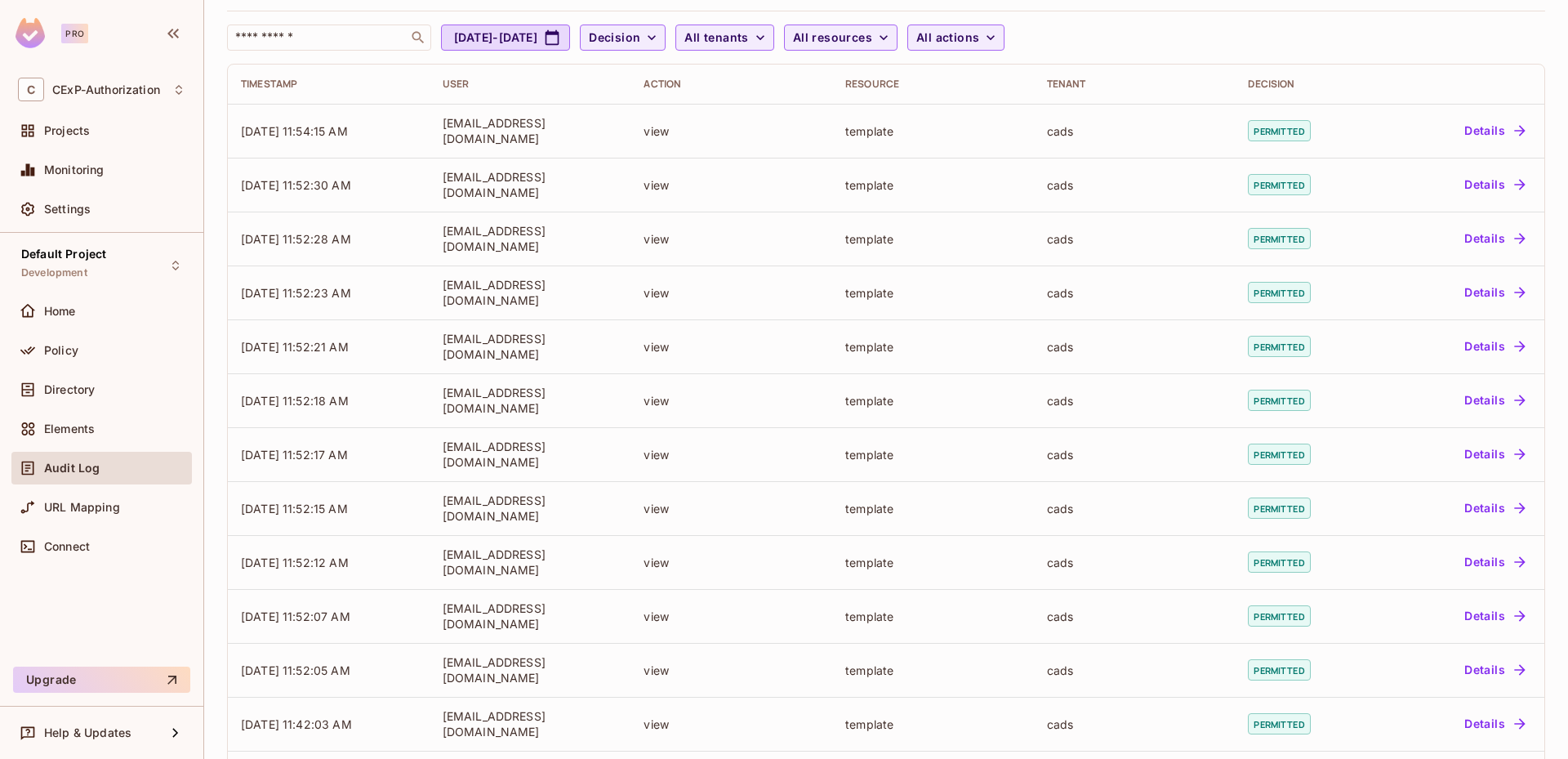
scroll to position [0, 0]
